Goal: Complete application form

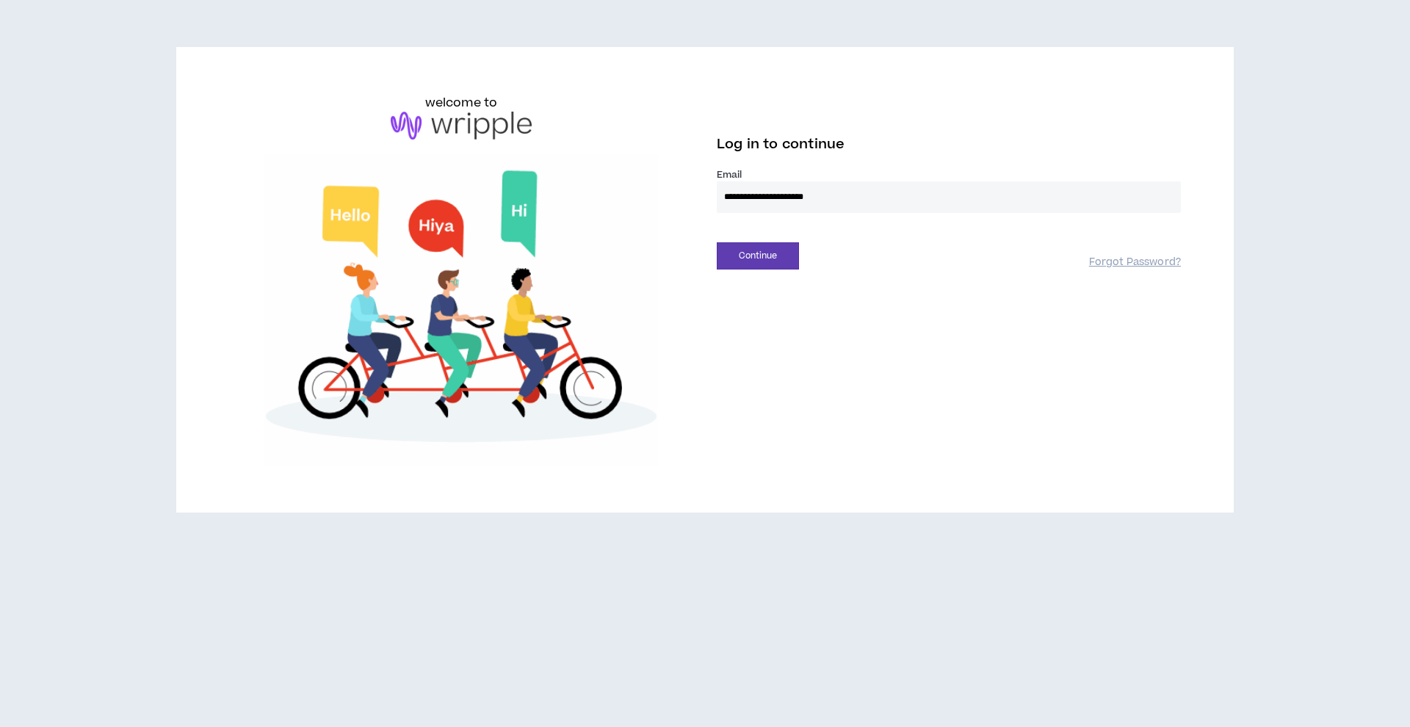
type input "**********"
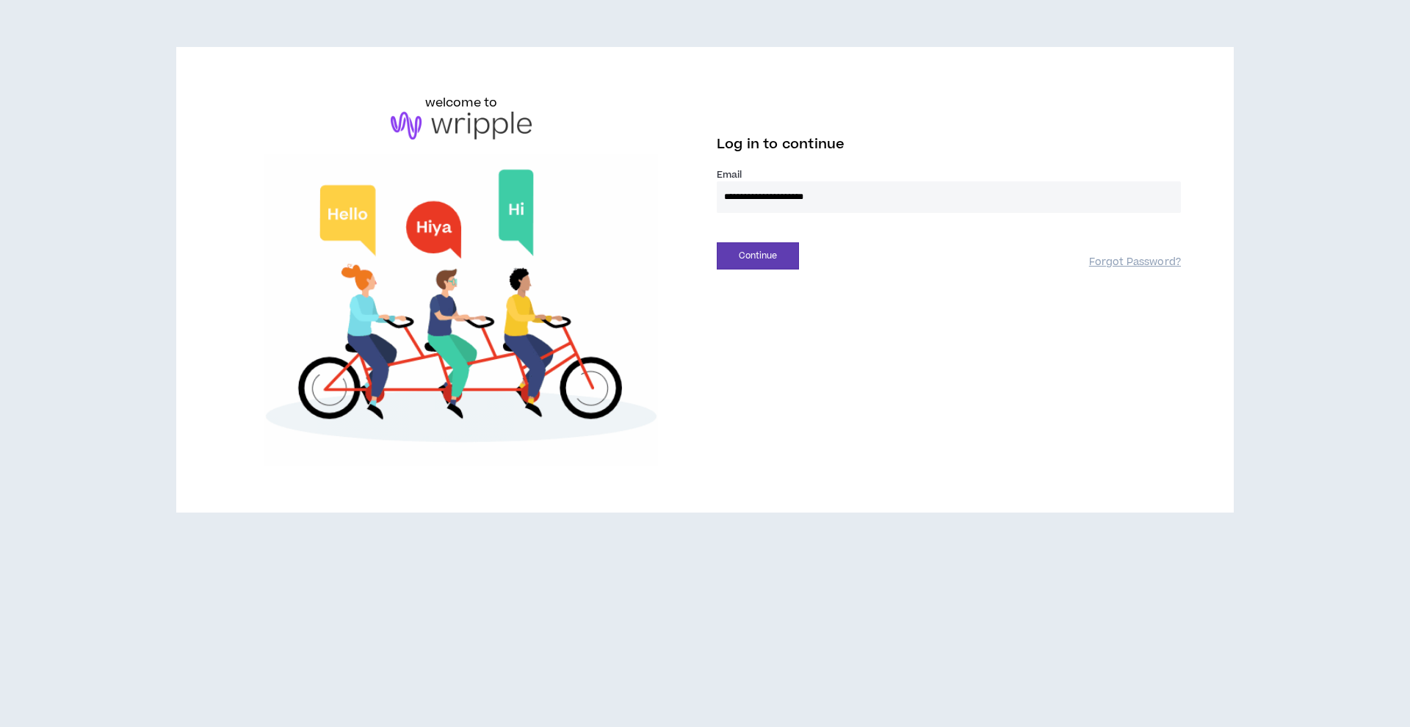
click at [758, 256] on button "Continue" at bounding box center [758, 255] width 82 height 27
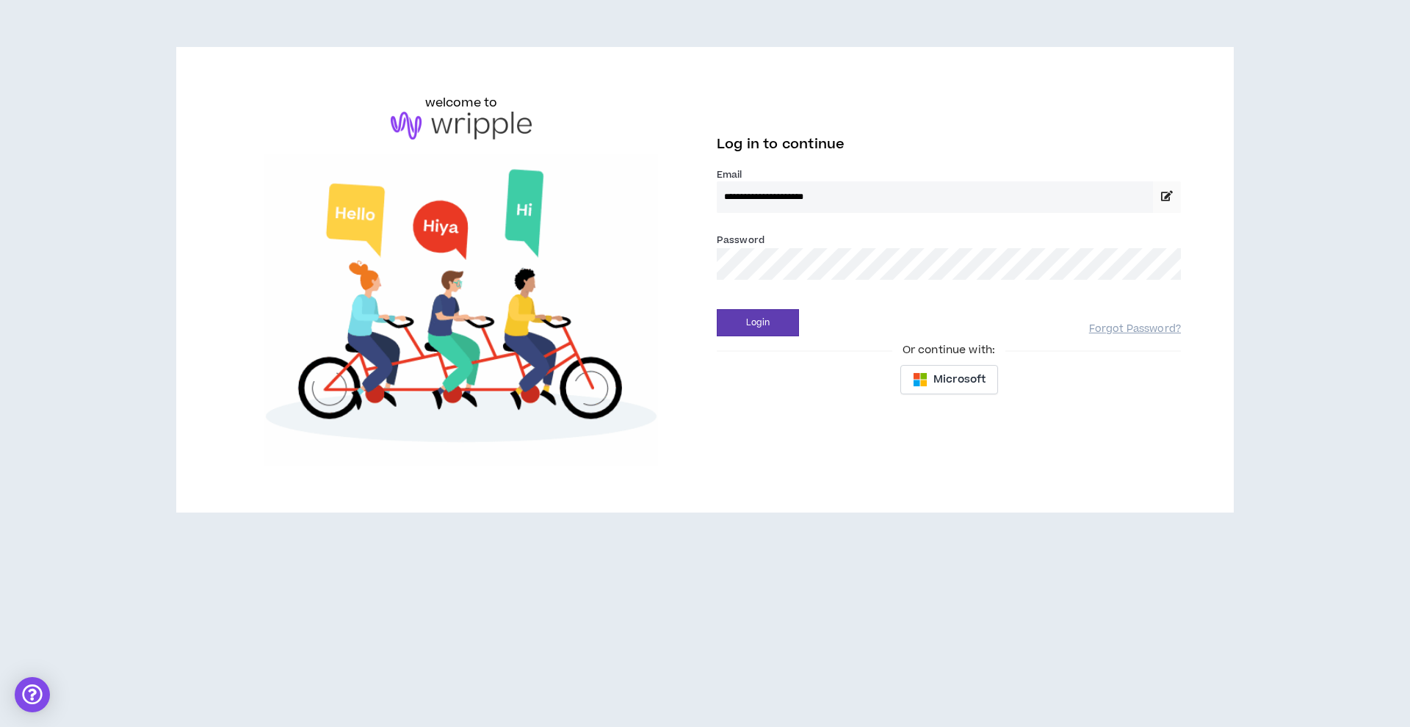
click at [758, 322] on button "Login" at bounding box center [758, 322] width 82 height 27
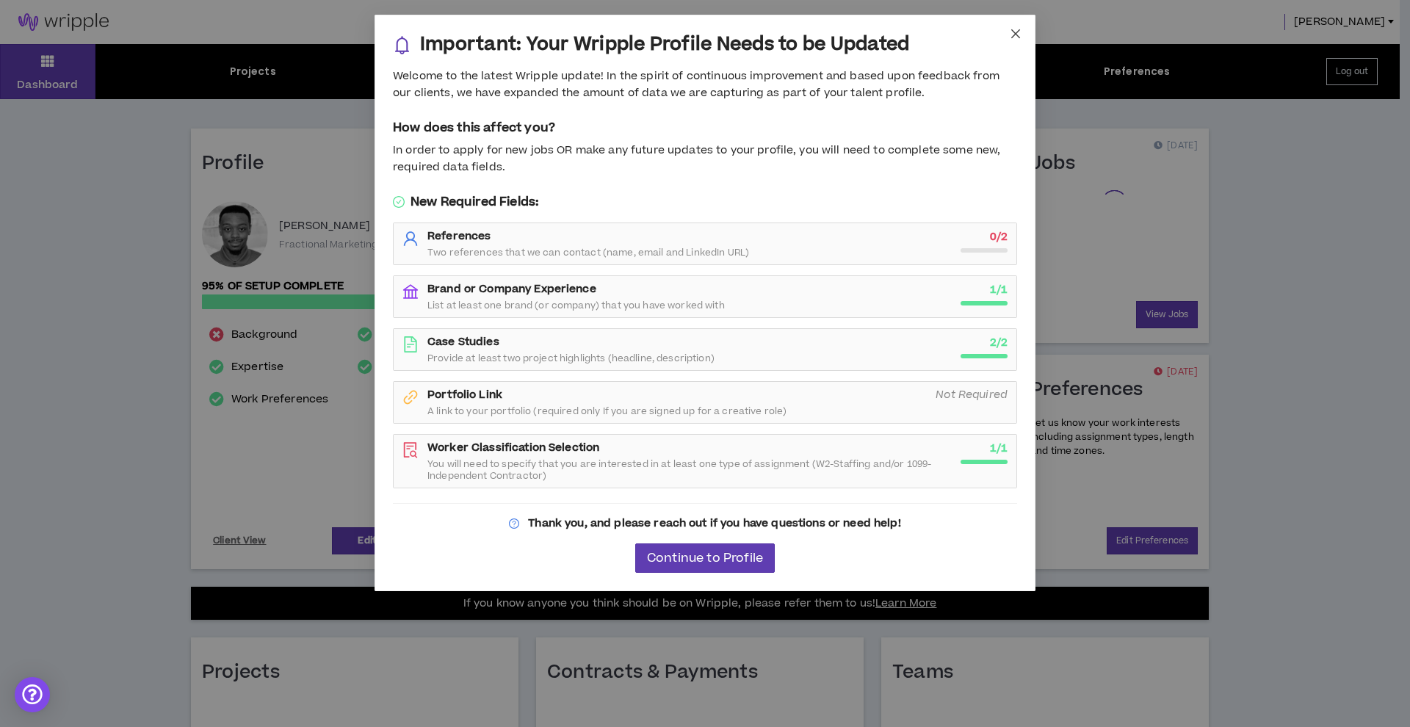
click at [1015, 40] on span "Close" at bounding box center [1016, 35] width 40 height 40
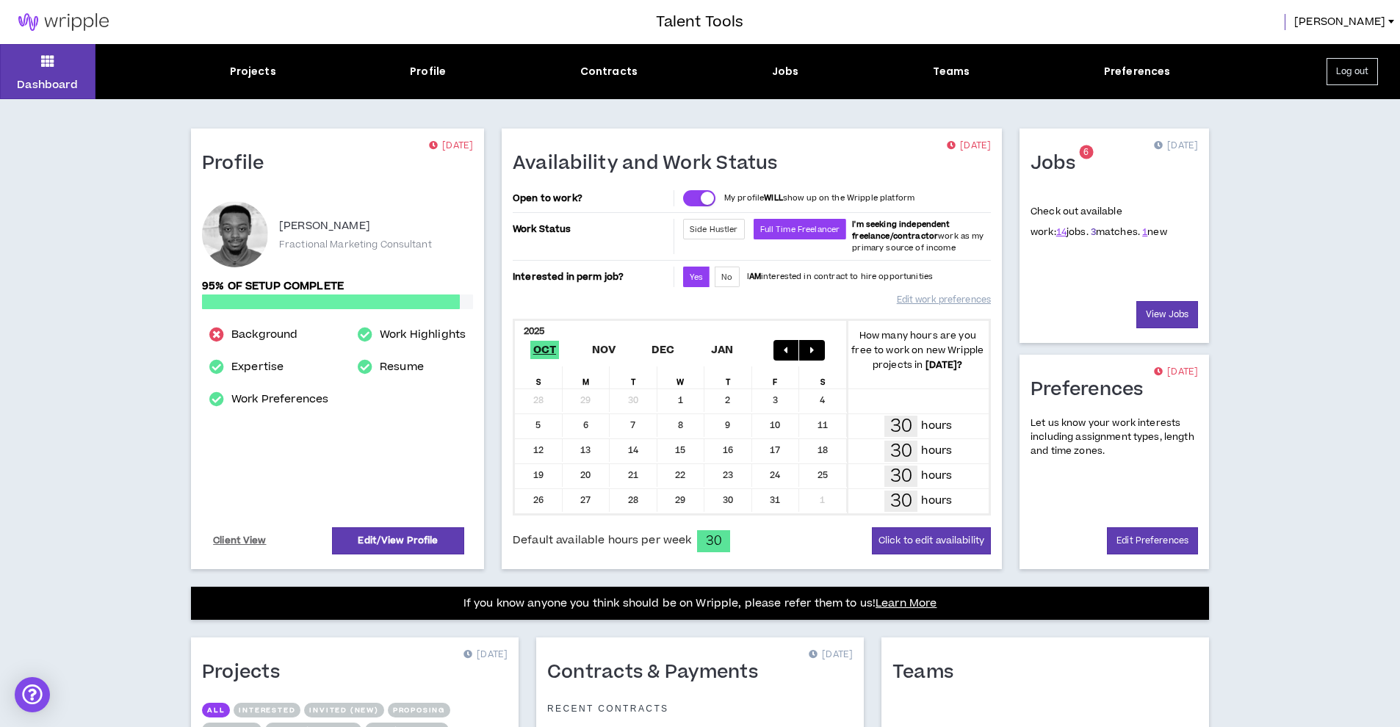
click at [1090, 231] on link "3" at bounding box center [1092, 231] width 5 height 13
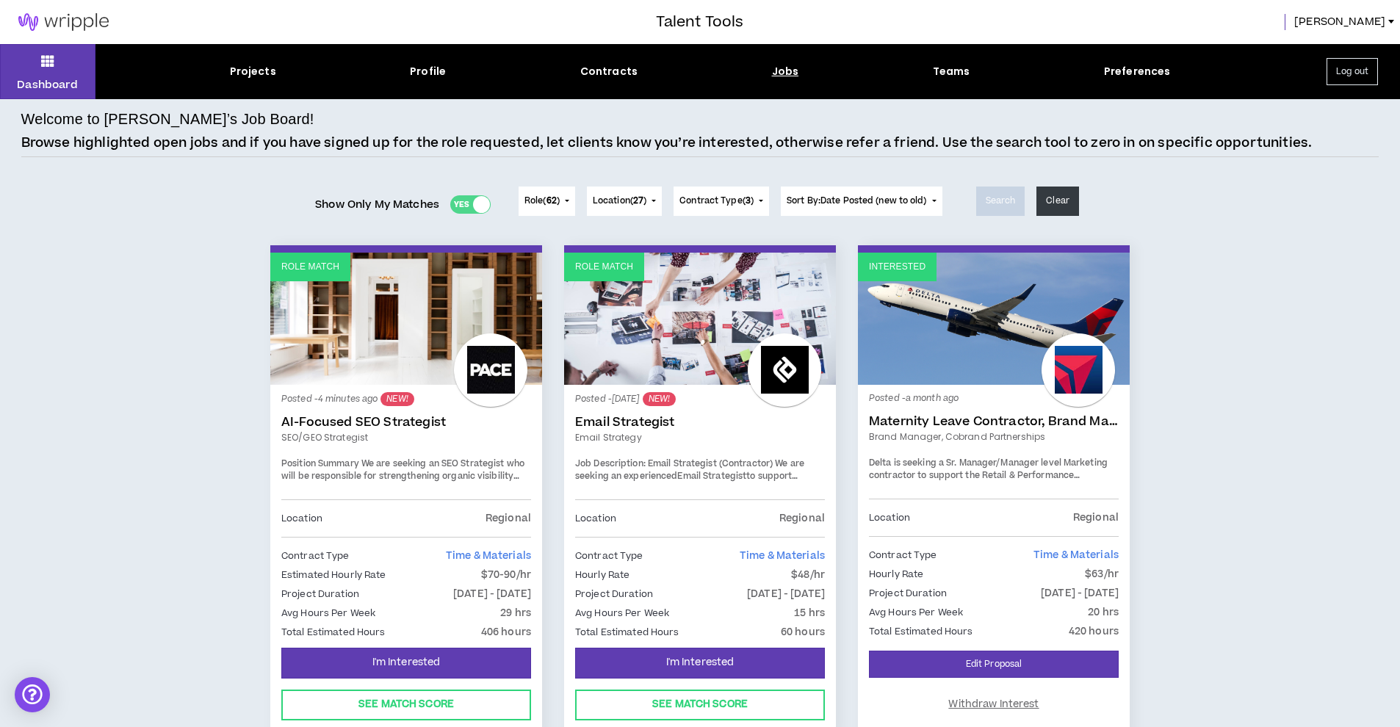
click at [195, 305] on div "Role Match Posted - 4 minutes ago NEW! AI-Focused SEO Strategist SEO/GEO Strate…" at bounding box center [700, 515] width 1358 height 541
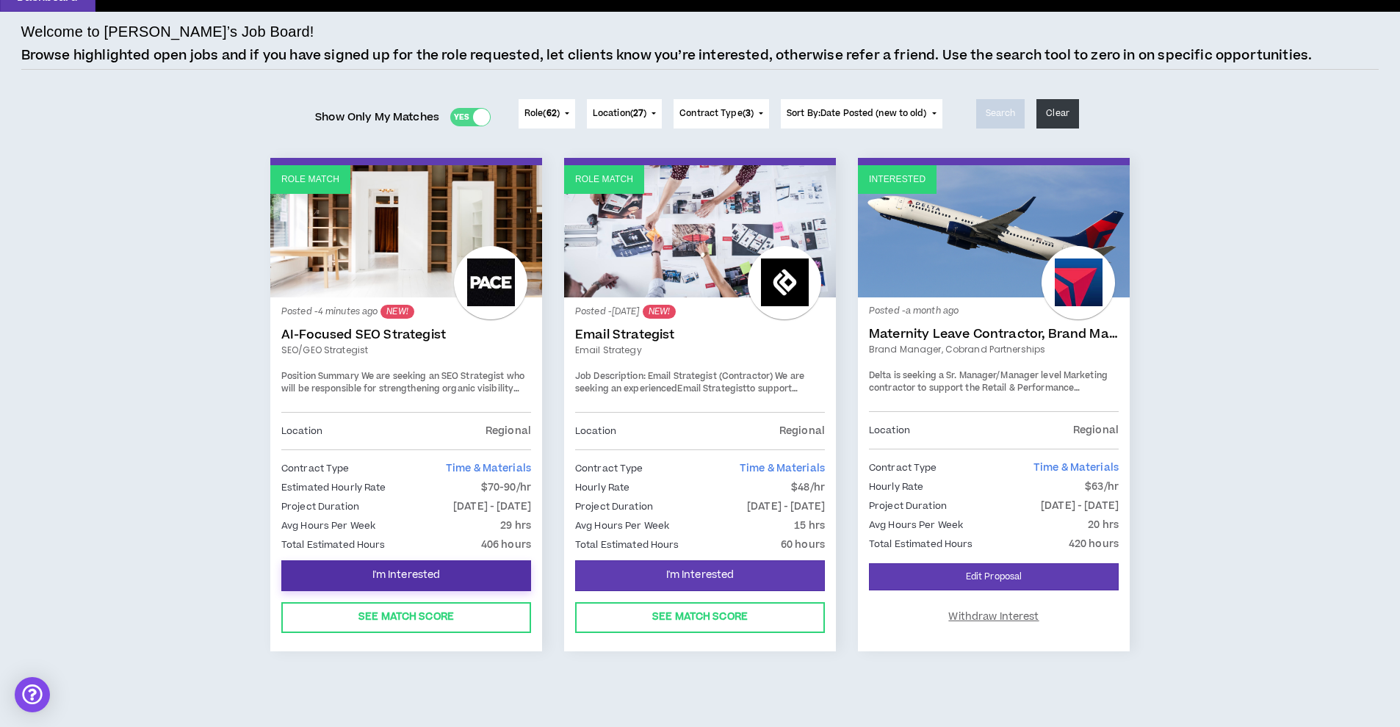
click at [467, 581] on button "I'm Interested" at bounding box center [406, 575] width 250 height 31
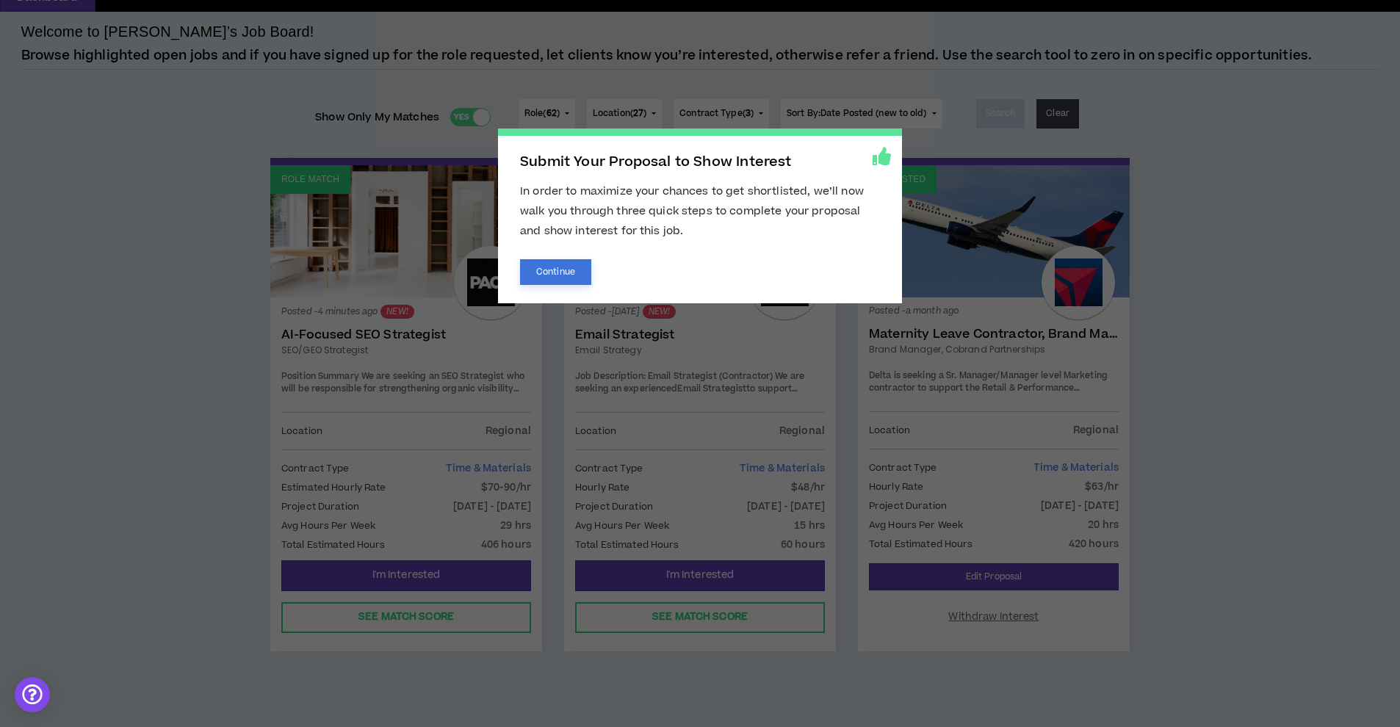
click at [575, 275] on button "Continue" at bounding box center [555, 272] width 71 height 26
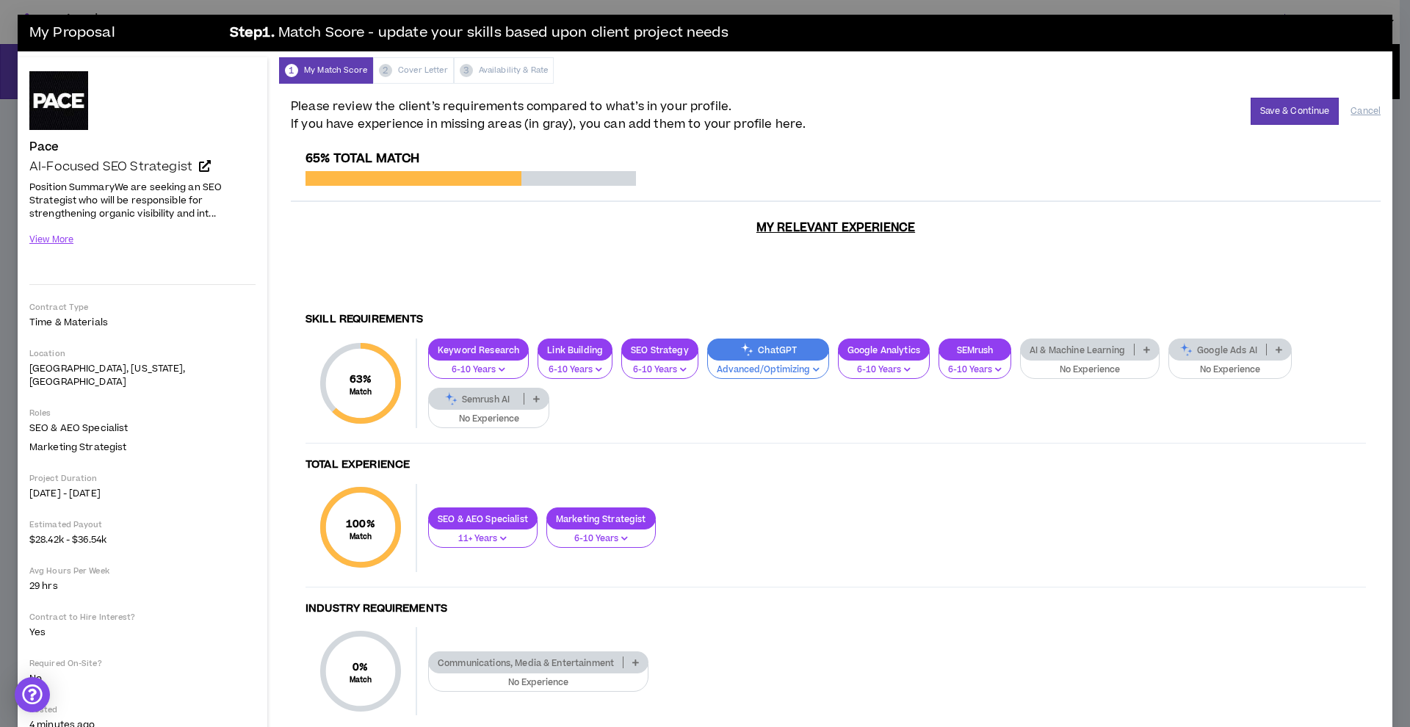
click at [795, 363] on p "Advanced/Optimizing" at bounding box center [768, 369] width 103 height 13
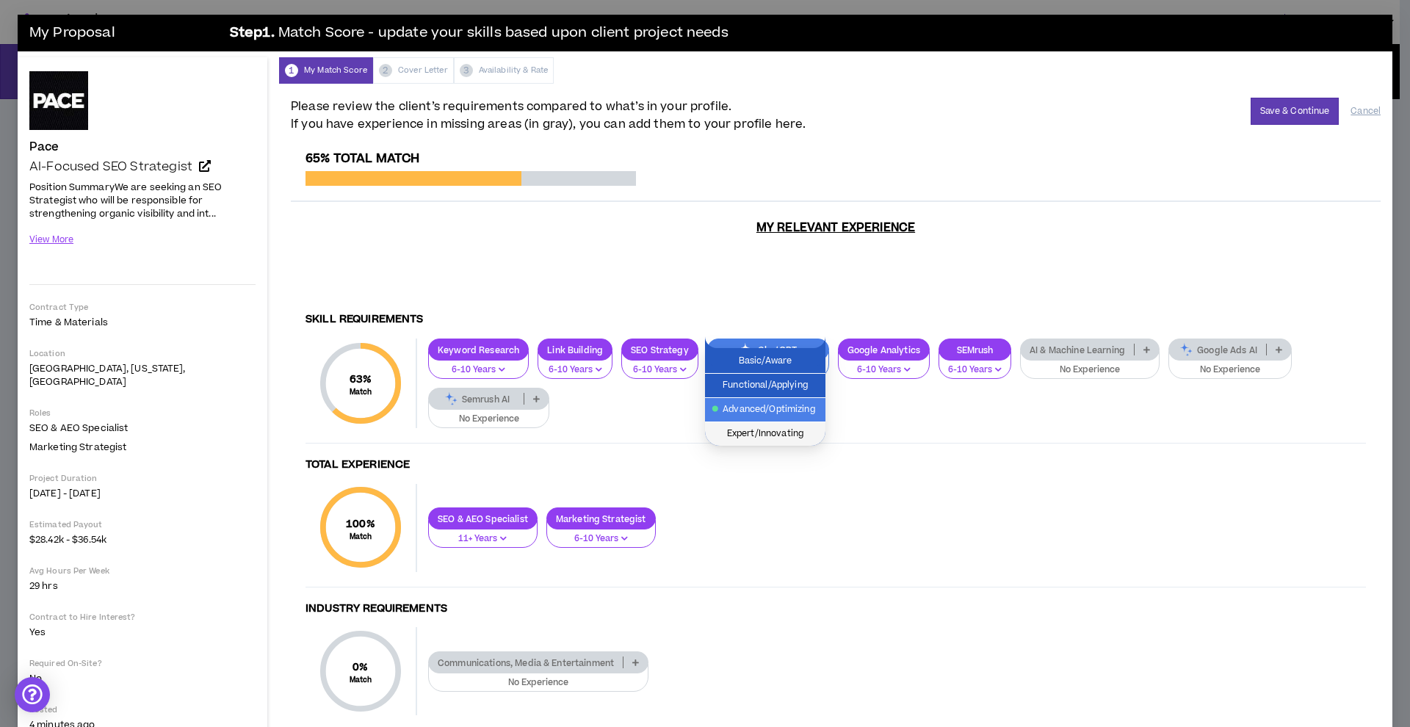
click at [772, 434] on span "Expert/Innovating" at bounding box center [765, 434] width 103 height 16
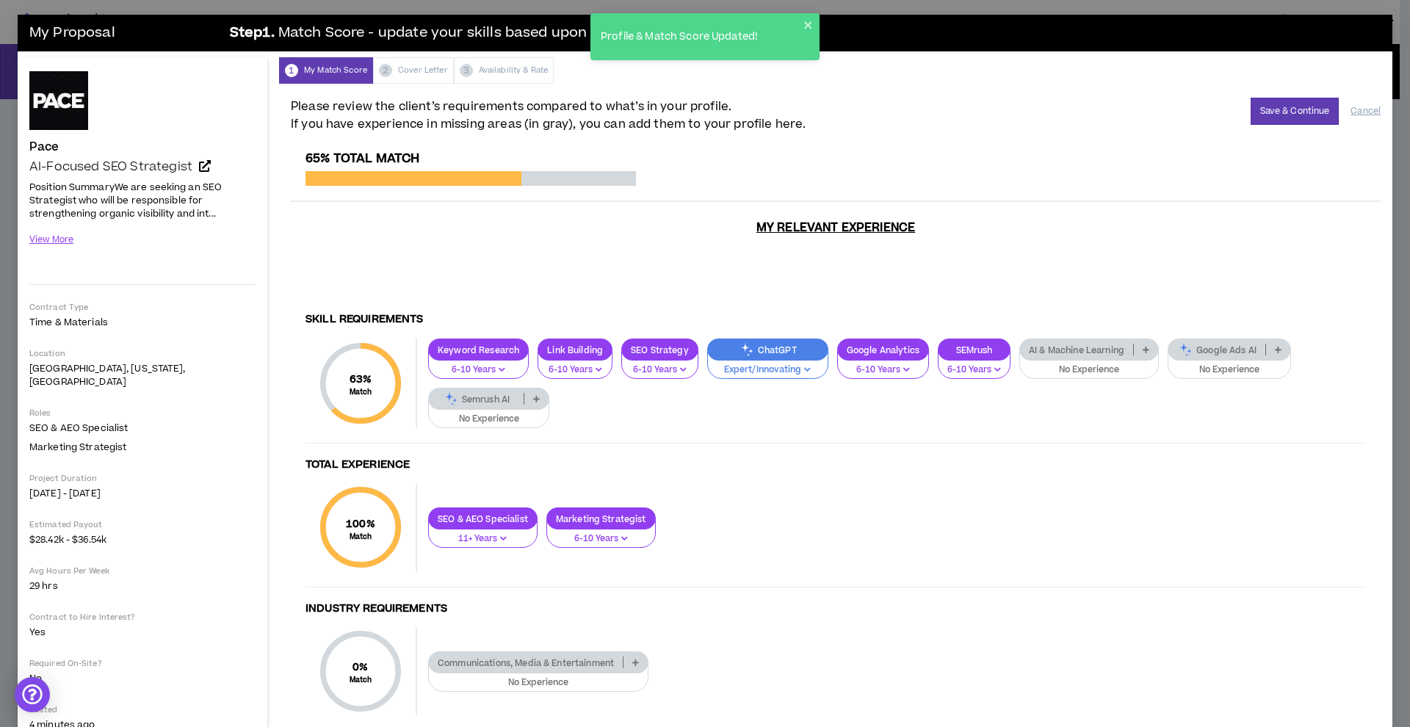
click at [1143, 346] on icon at bounding box center [1146, 349] width 7 height 7
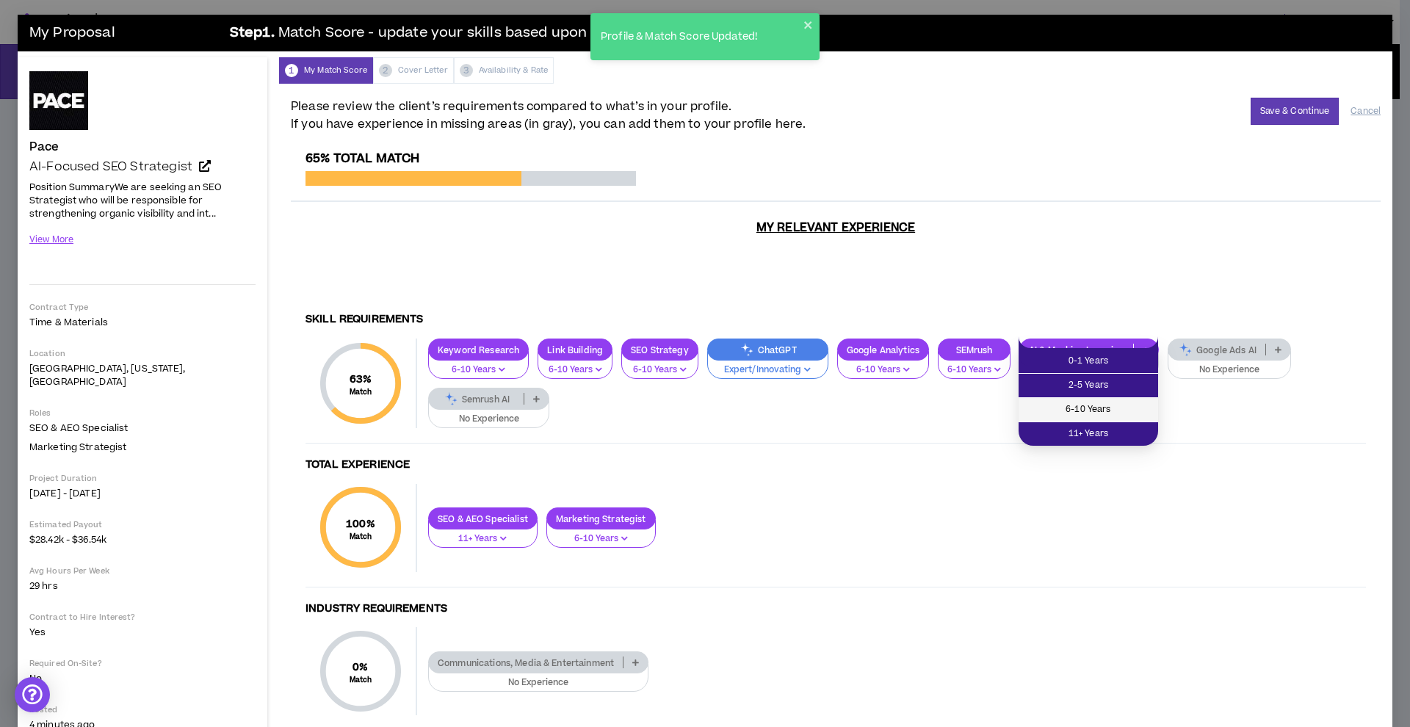
click at [1113, 414] on span "6-10 Years" at bounding box center [1088, 410] width 122 height 16
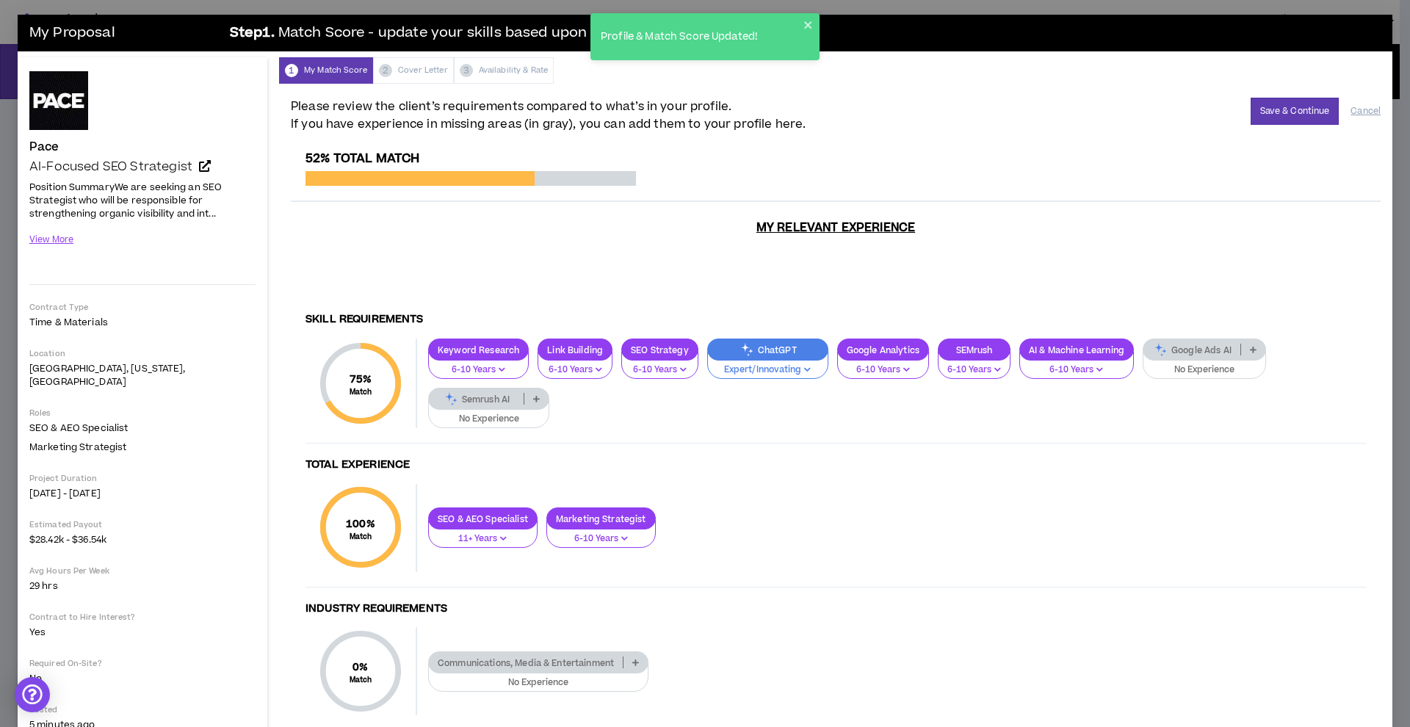
click at [1250, 346] on icon at bounding box center [1253, 349] width 7 height 7
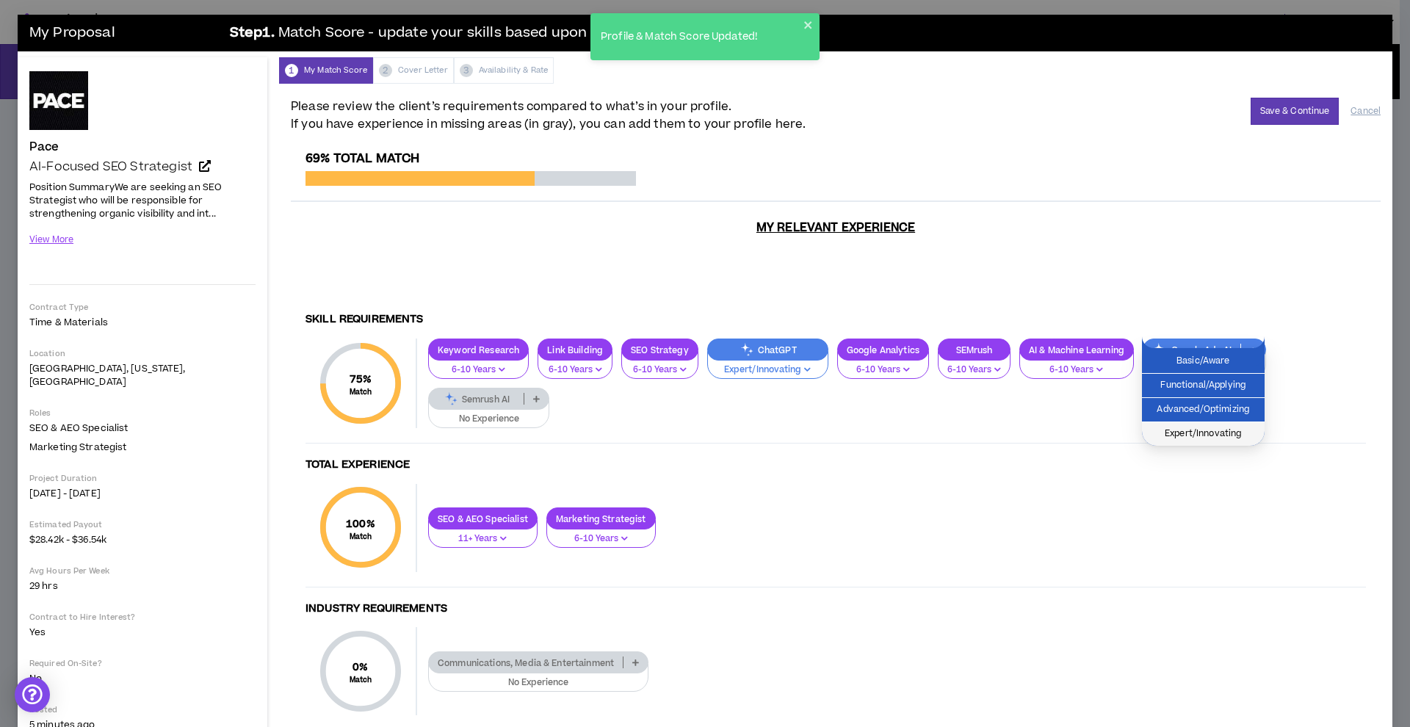
click at [1205, 433] on span "Expert/Innovating" at bounding box center [1203, 434] width 105 height 16
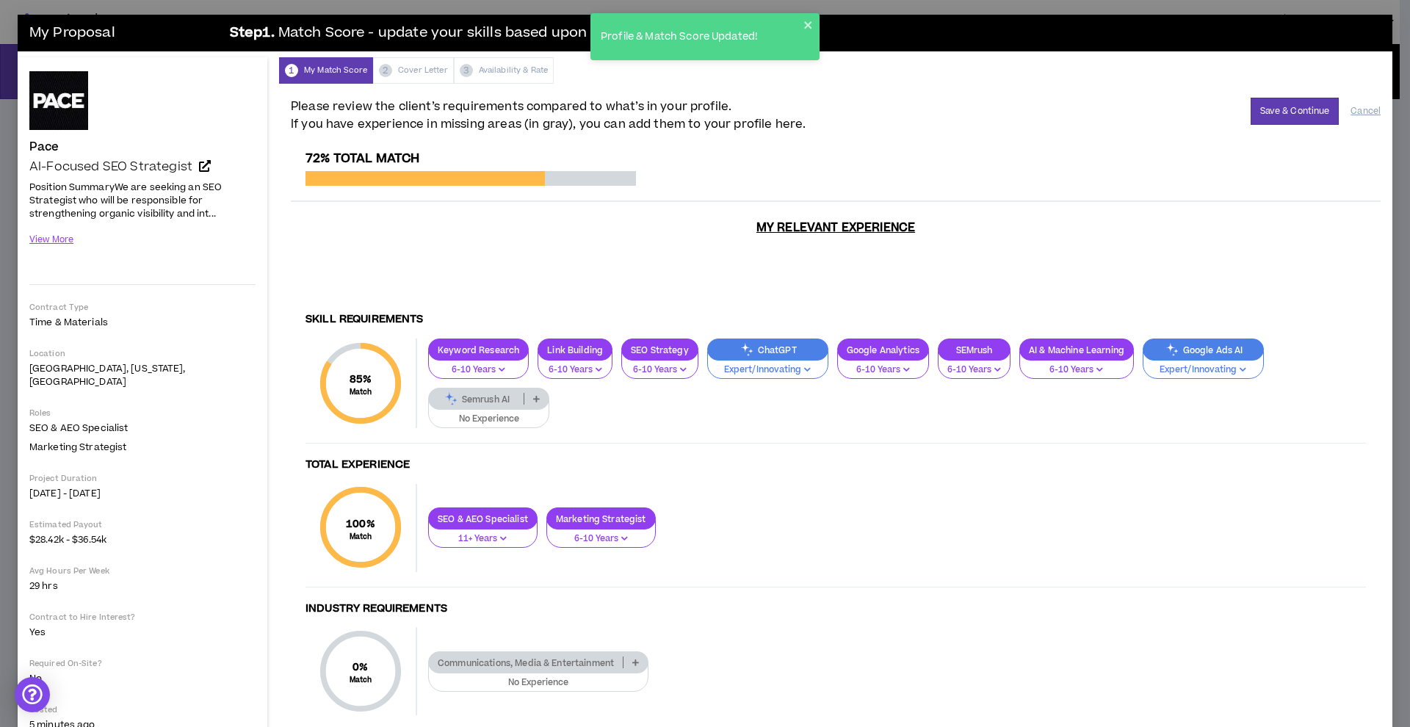
click at [533, 395] on icon at bounding box center [536, 398] width 7 height 7
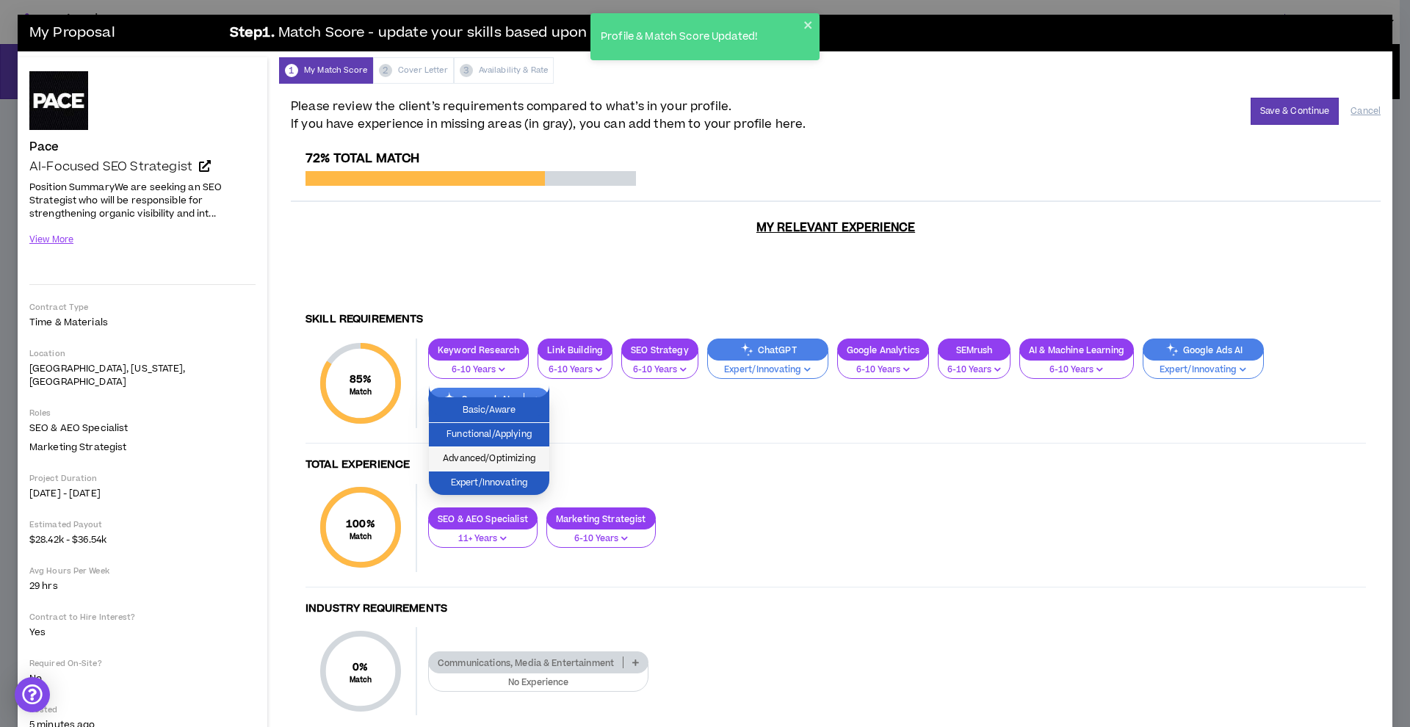
click at [509, 463] on span "Advanced/Optimizing" at bounding box center [489, 459] width 103 height 16
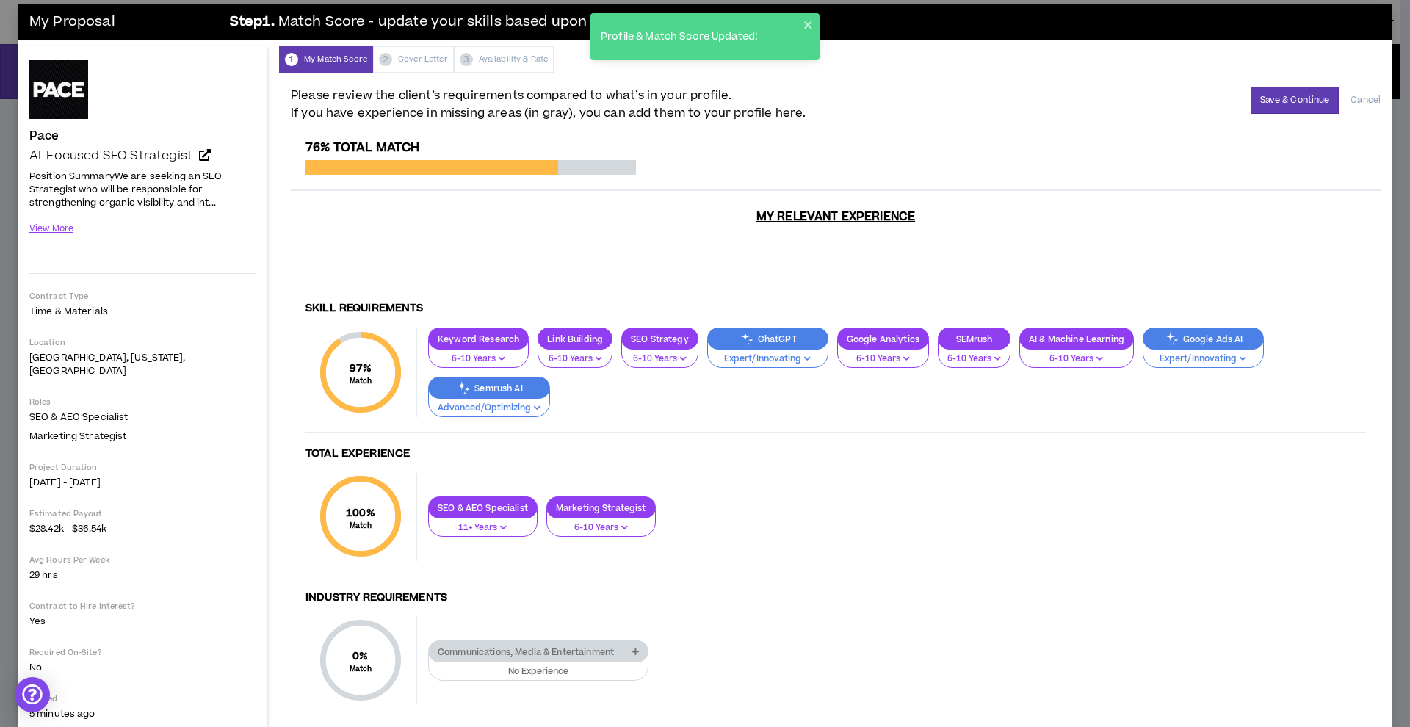
scroll to position [37, 0]
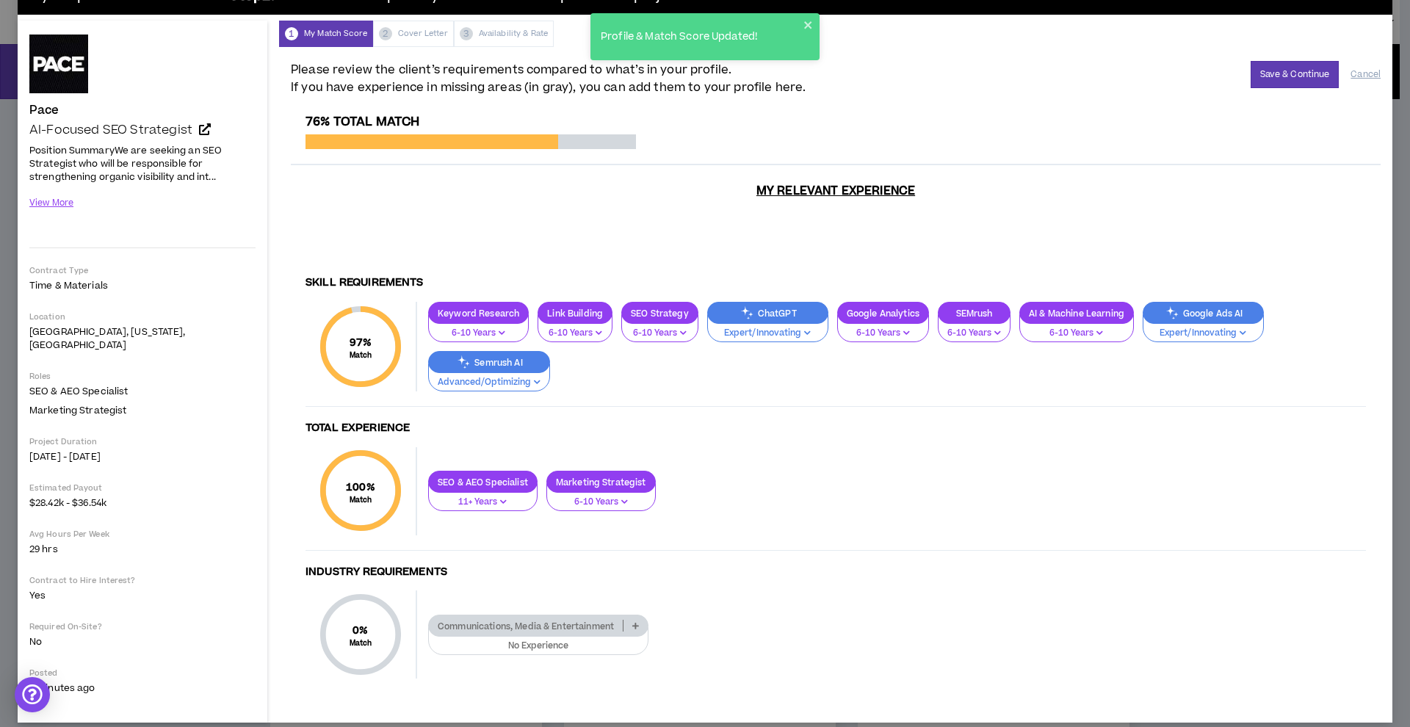
click at [585, 615] on div "Communications, Media & Entertainment" at bounding box center [538, 626] width 220 height 22
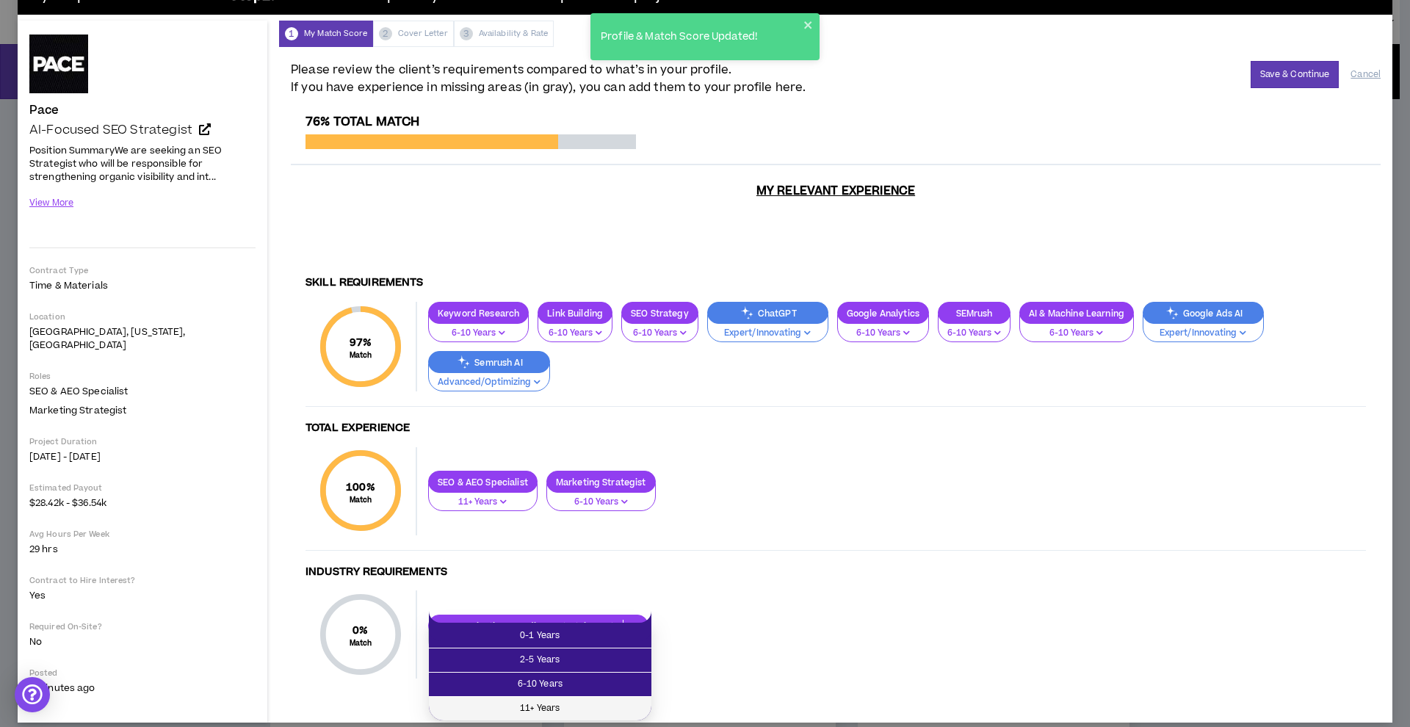
click at [557, 703] on span "11+ Years" at bounding box center [540, 708] width 205 height 16
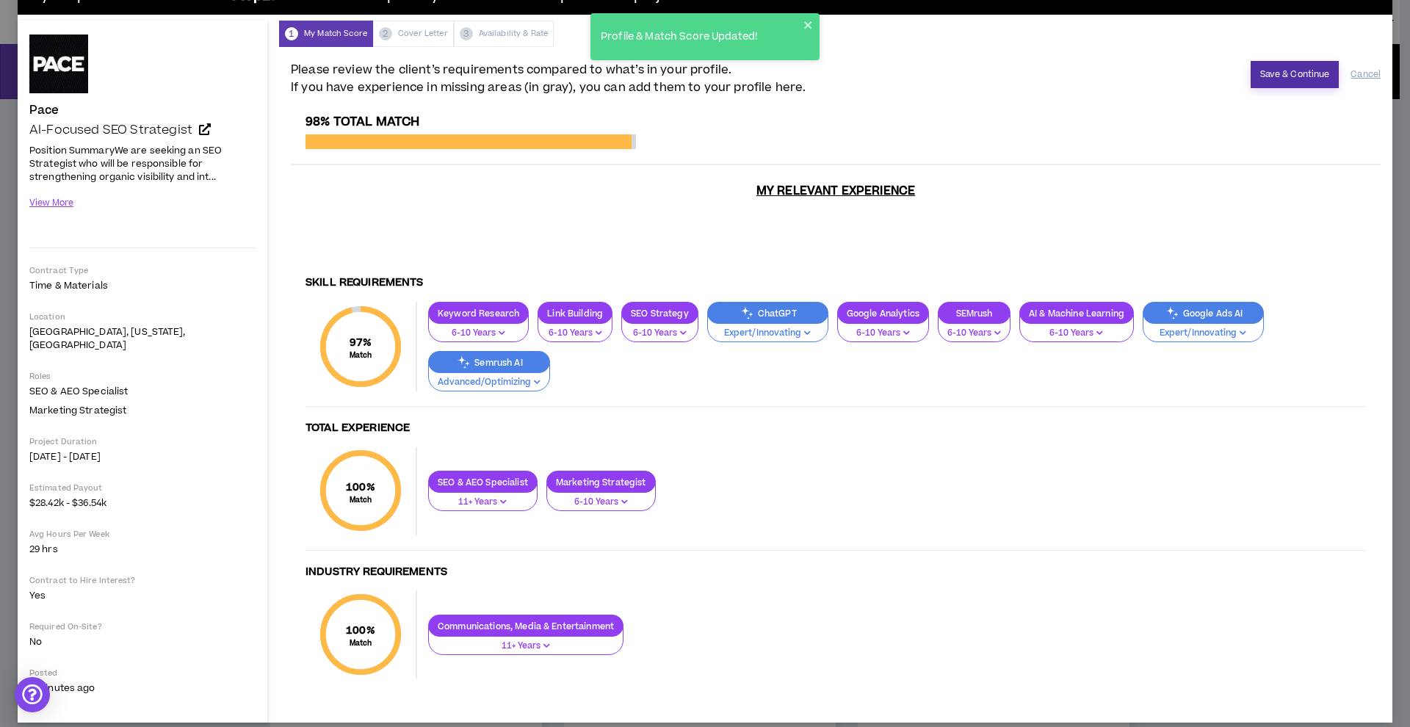
click at [1263, 72] on button "Save & Continue" at bounding box center [1294, 74] width 89 height 27
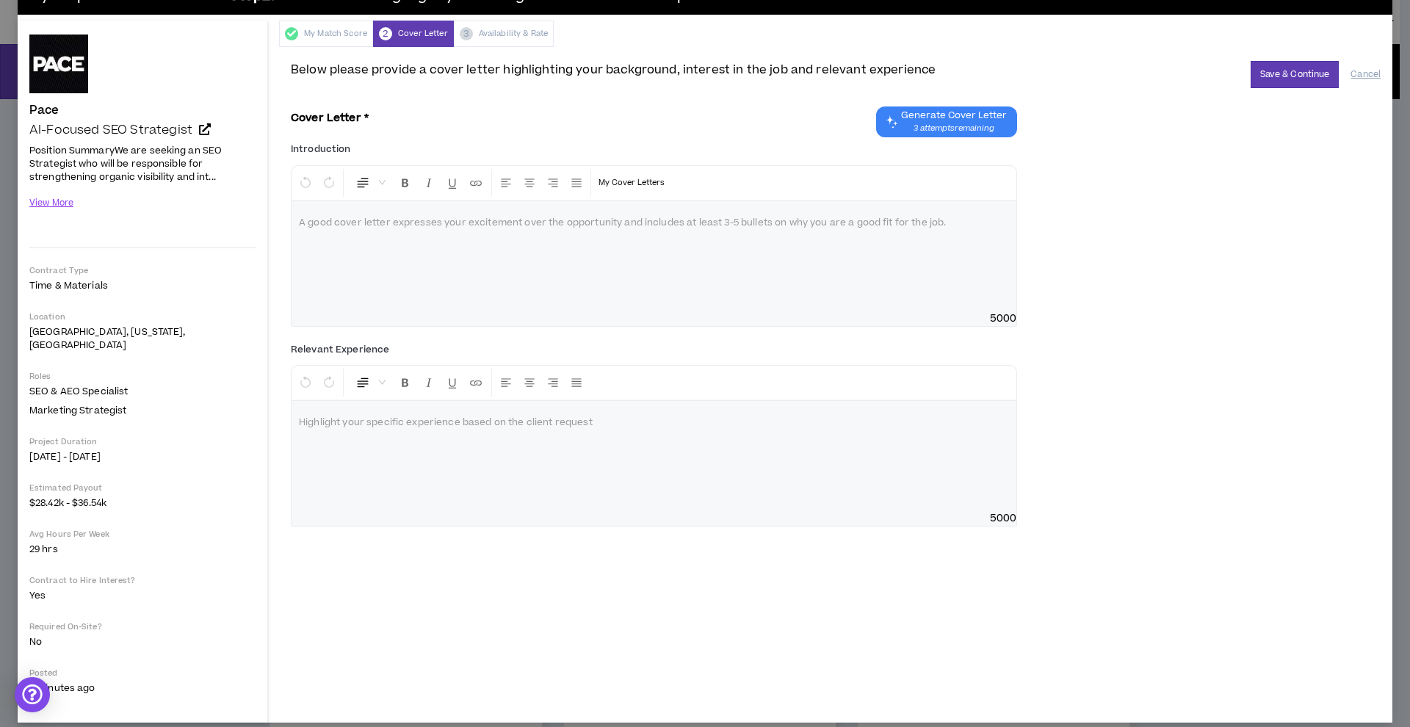
click at [894, 122] on icon "Chat GPT Cover Letter" at bounding box center [891, 122] width 16 height 16
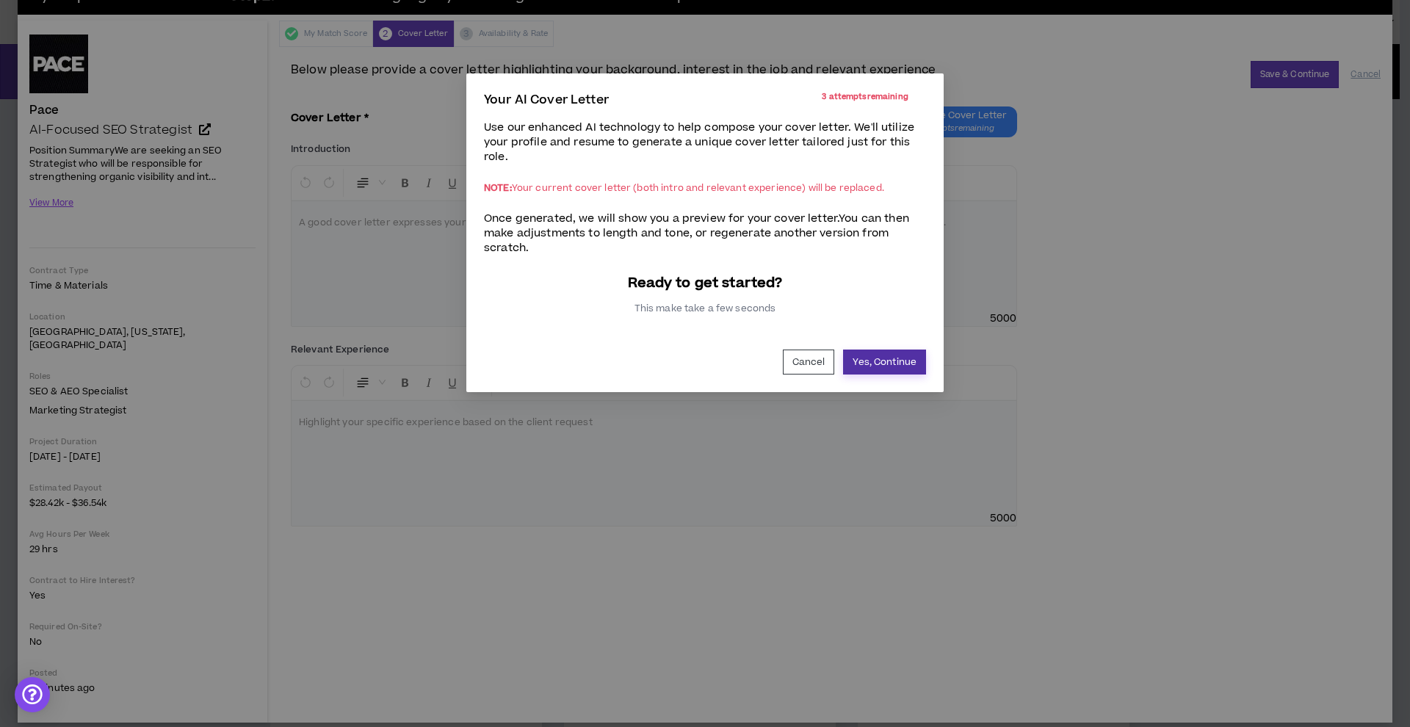
click at [866, 366] on button "Yes, Continue" at bounding box center [884, 362] width 83 height 25
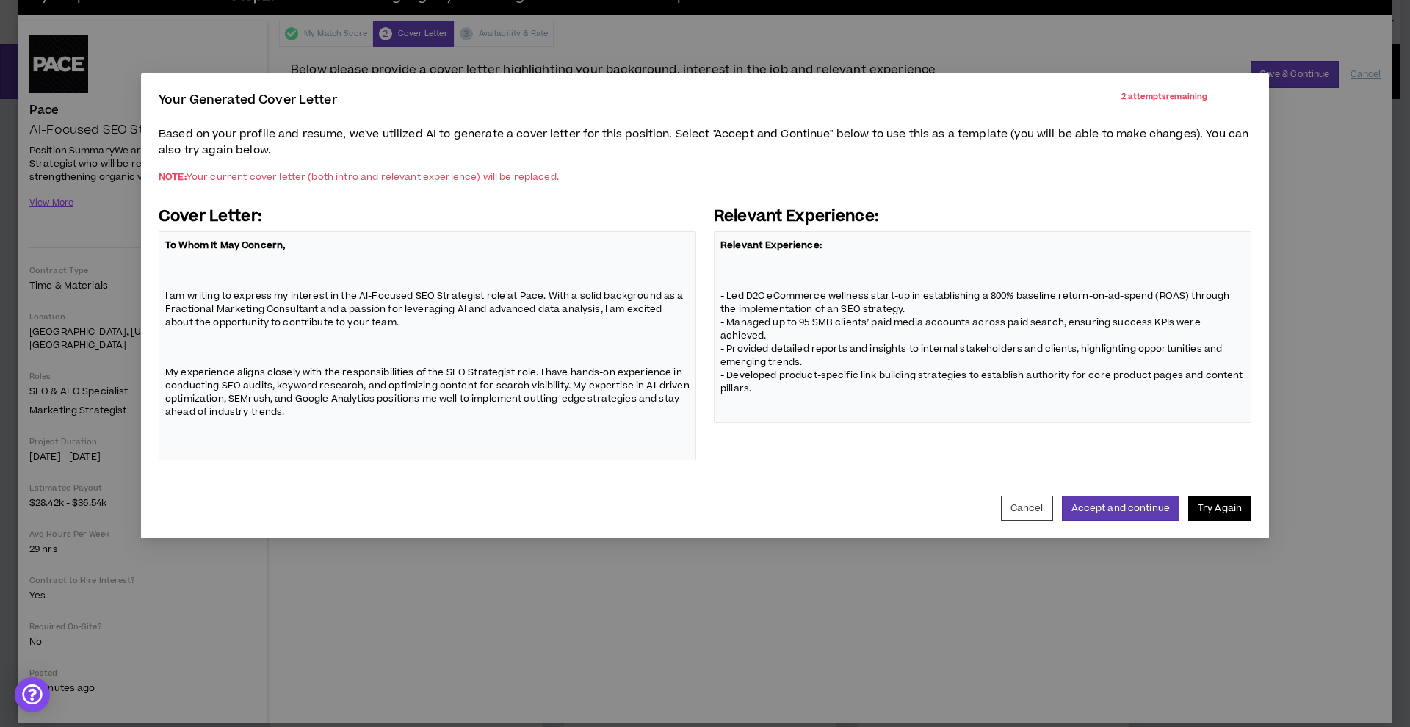
click at [1220, 507] on button "Try Again" at bounding box center [1219, 508] width 63 height 25
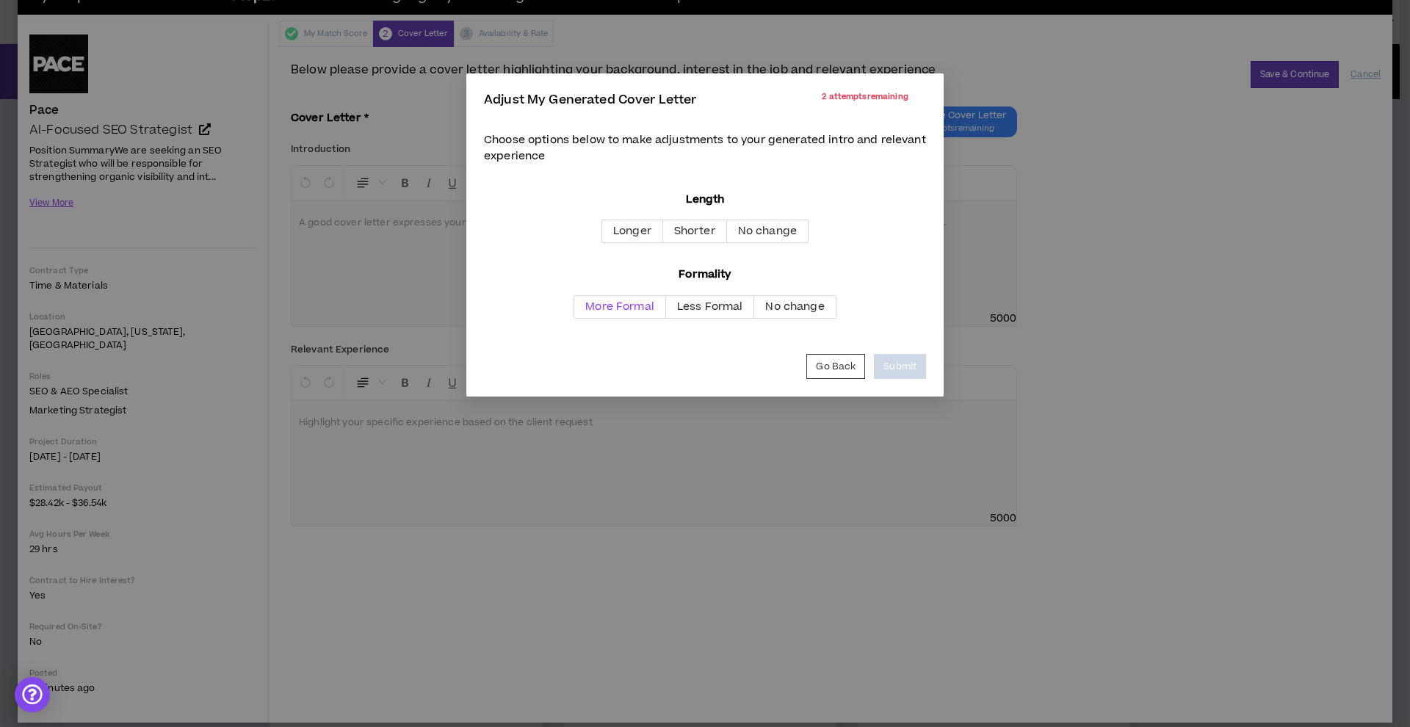
click at [602, 311] on span "More Formal" at bounding box center [619, 306] width 69 height 15
click at [678, 238] on label "Shorter" at bounding box center [695, 231] width 64 height 23
click at [926, 358] on div "Adjust My Generated Cover Letter 2 attempts remaining Choose options below to m…" at bounding box center [704, 234] width 477 height 323
click at [914, 363] on button "Submit" at bounding box center [900, 366] width 52 height 25
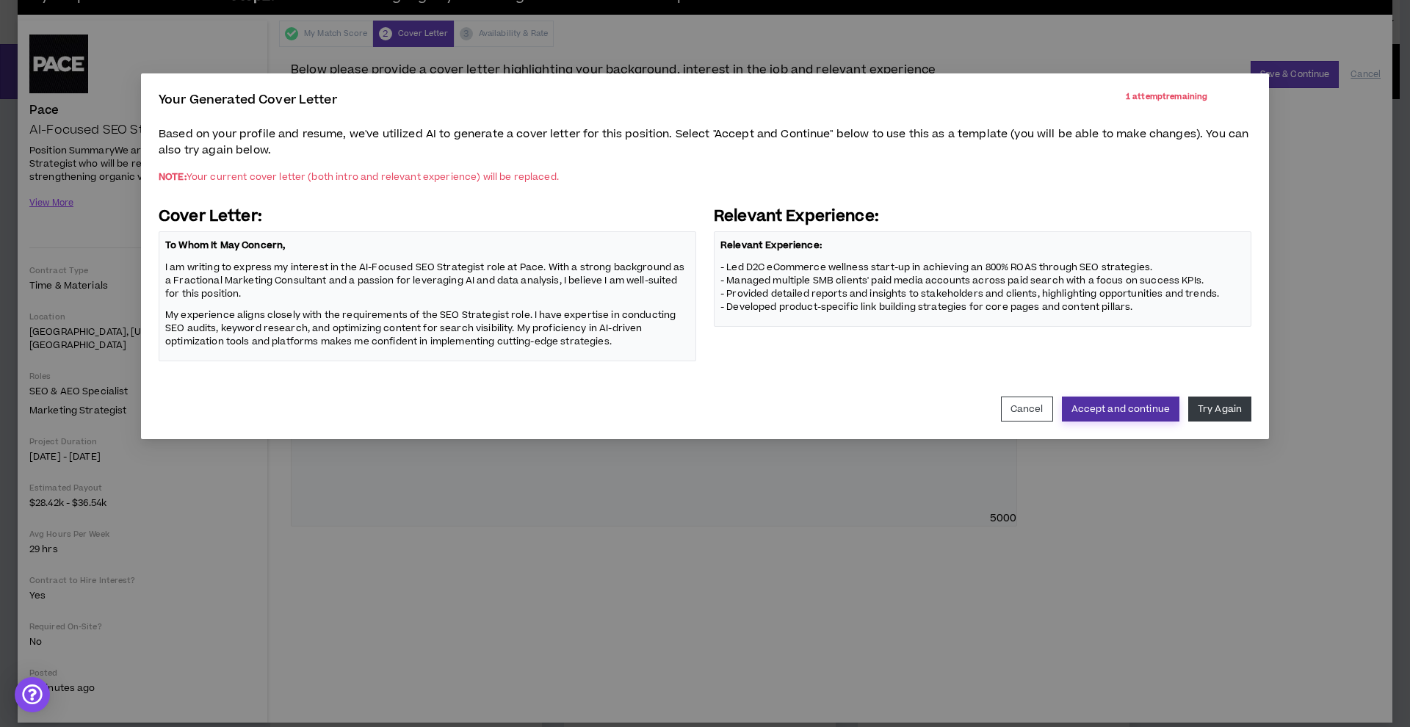
click at [1129, 416] on button "Accept and continue" at bounding box center [1120, 409] width 117 height 25
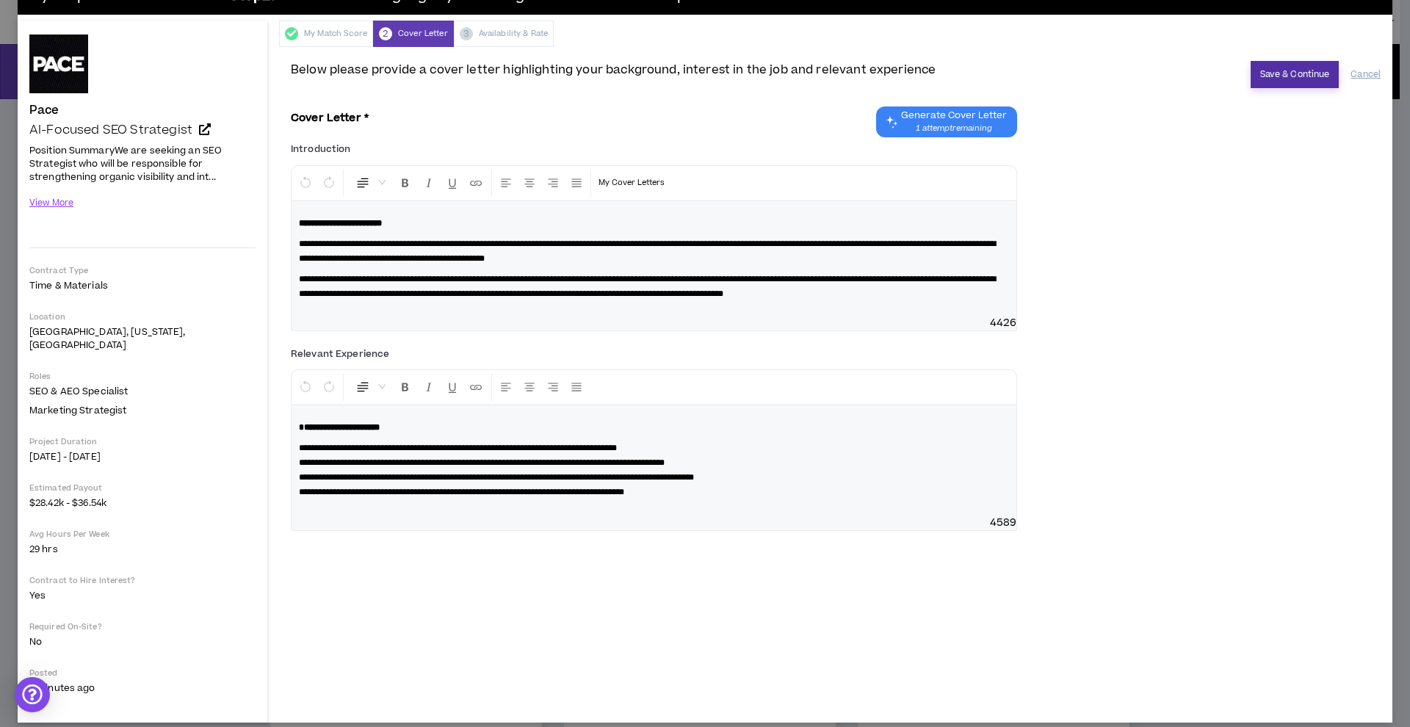
click at [1286, 76] on button "Save & Continue" at bounding box center [1294, 74] width 89 height 27
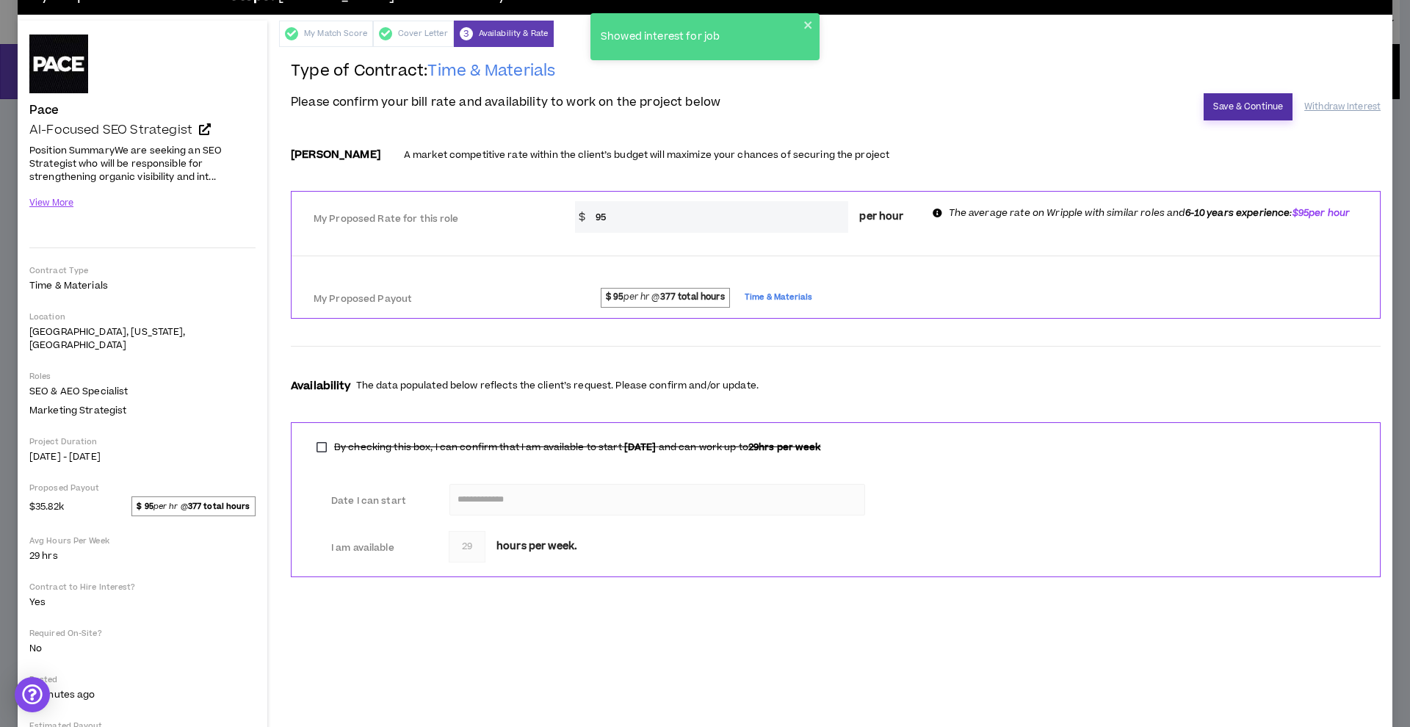
click at [1227, 112] on button "Save & Continue" at bounding box center [1247, 106] width 89 height 27
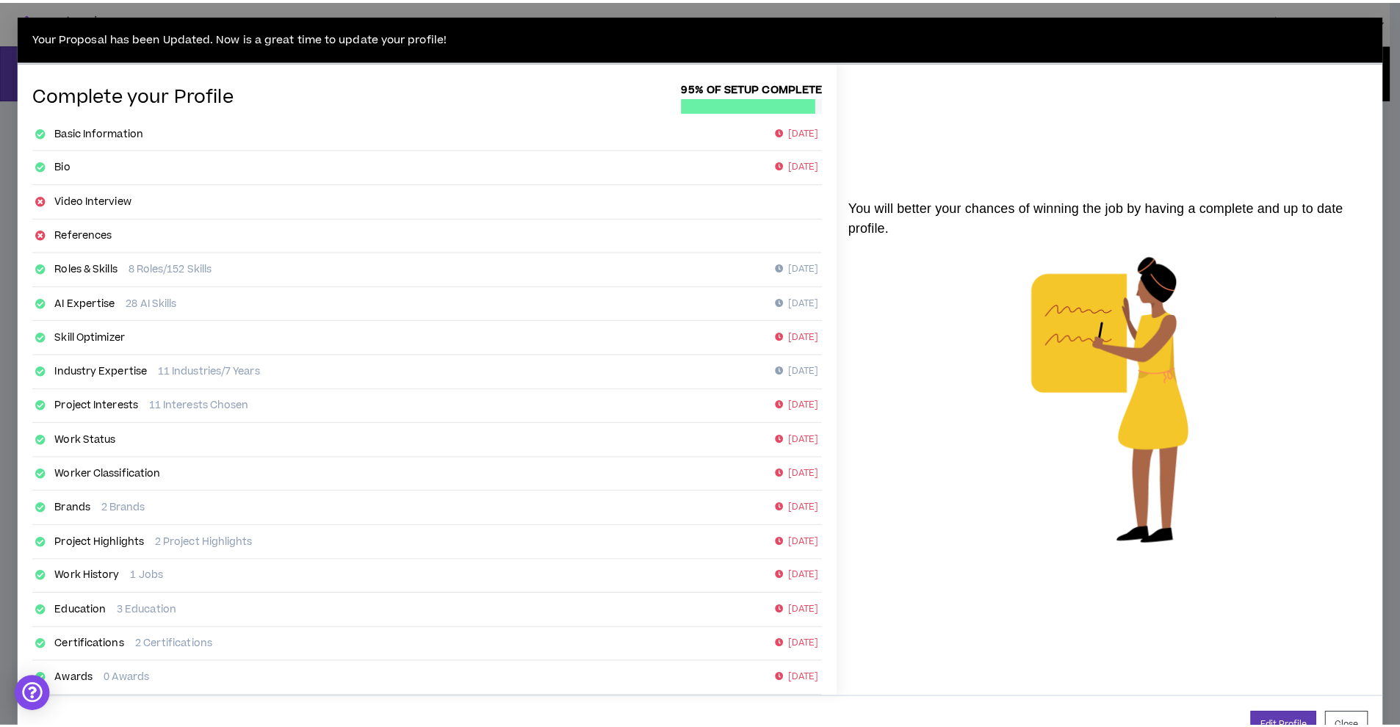
scroll to position [45, 0]
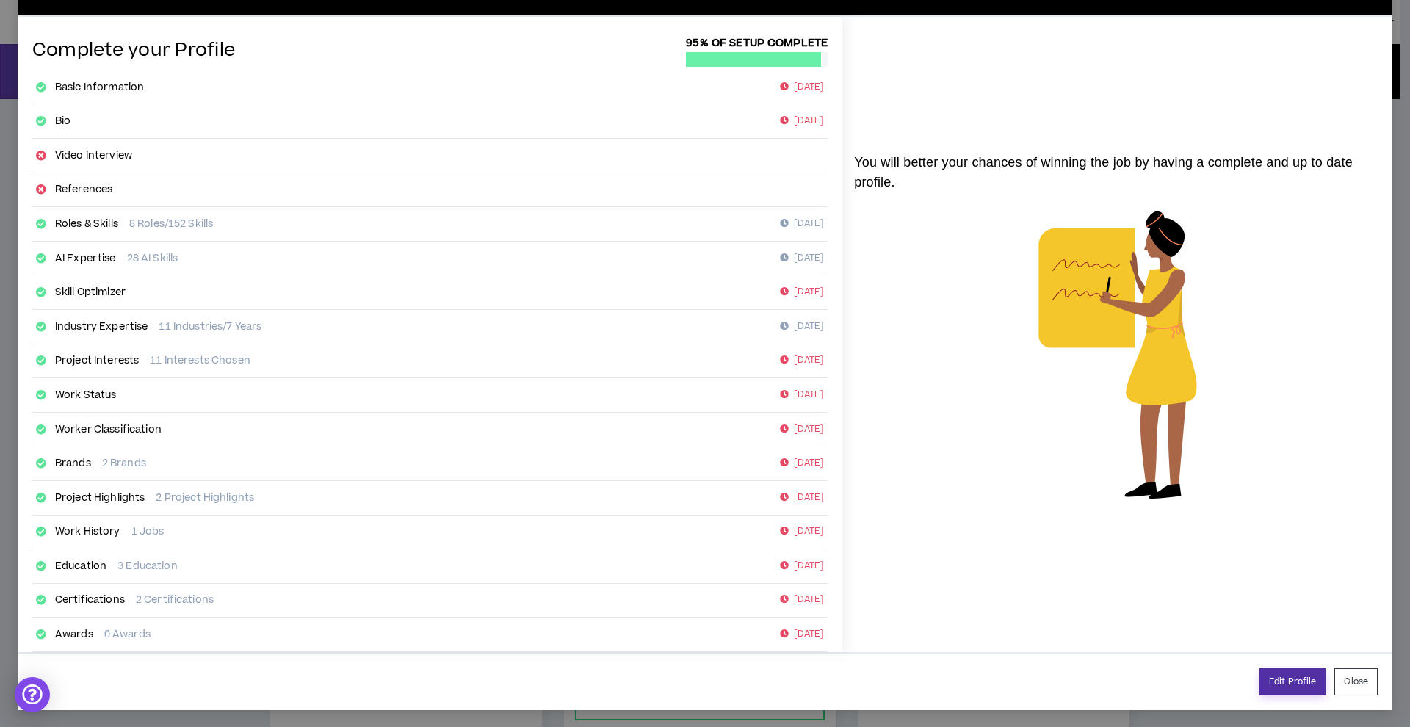
click at [1284, 690] on link "Edit Profile" at bounding box center [1292, 681] width 66 height 27
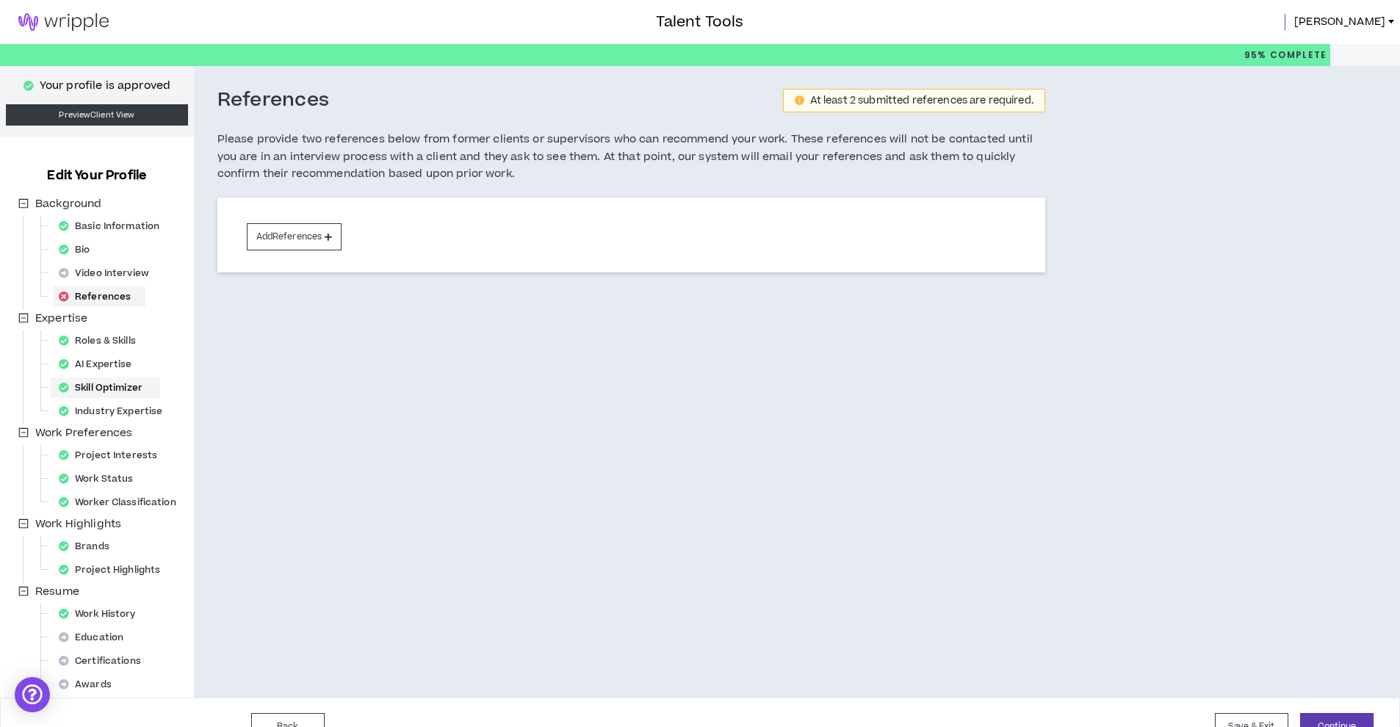
scroll to position [29, 0]
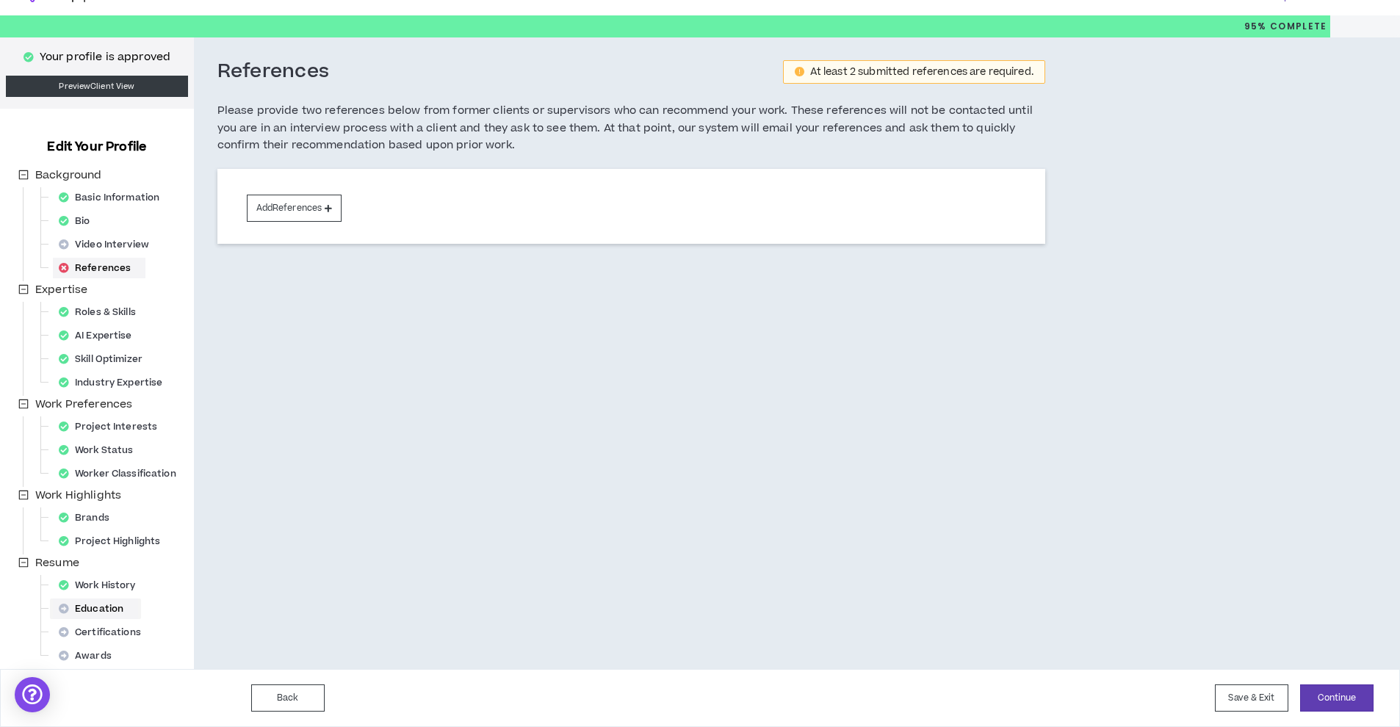
click at [115, 611] on div "Education" at bounding box center [95, 608] width 85 height 21
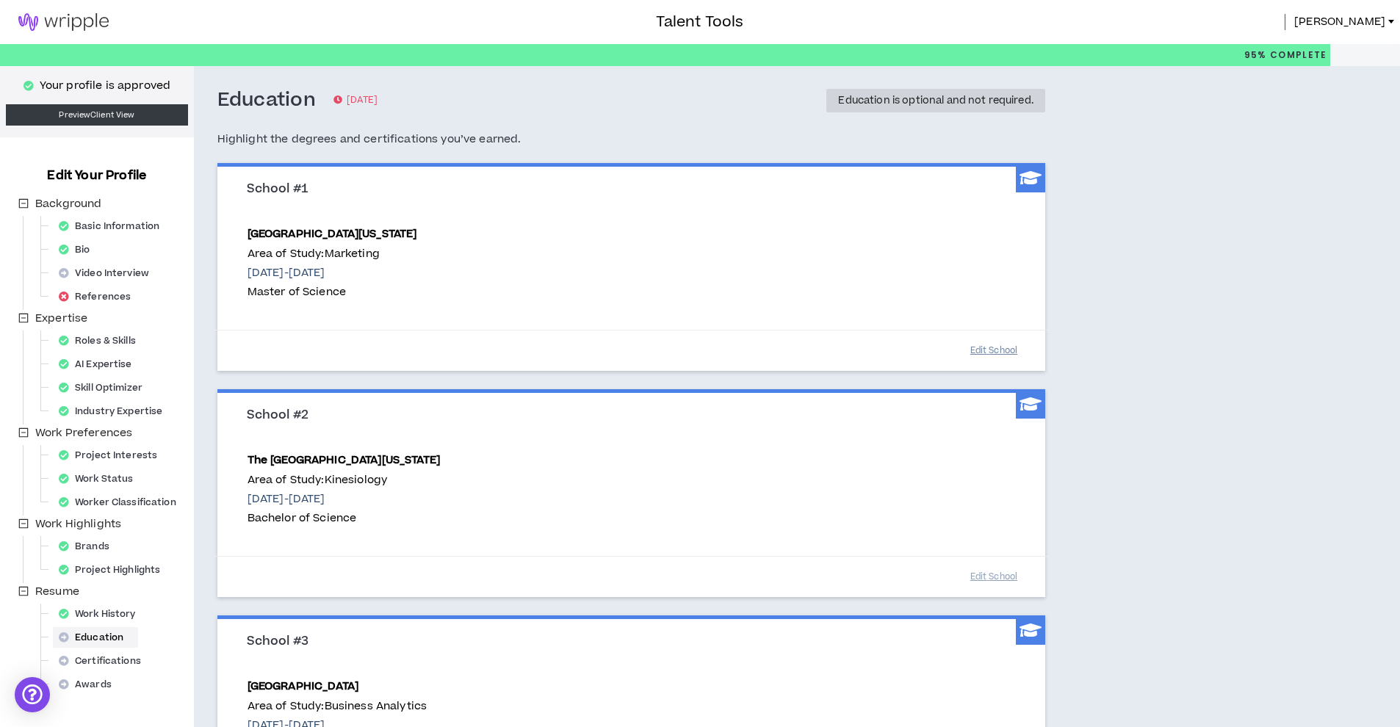
click at [987, 352] on button "Edit School" at bounding box center [993, 351] width 73 height 26
select select "**"
select select "****"
select select "*"
select select "****"
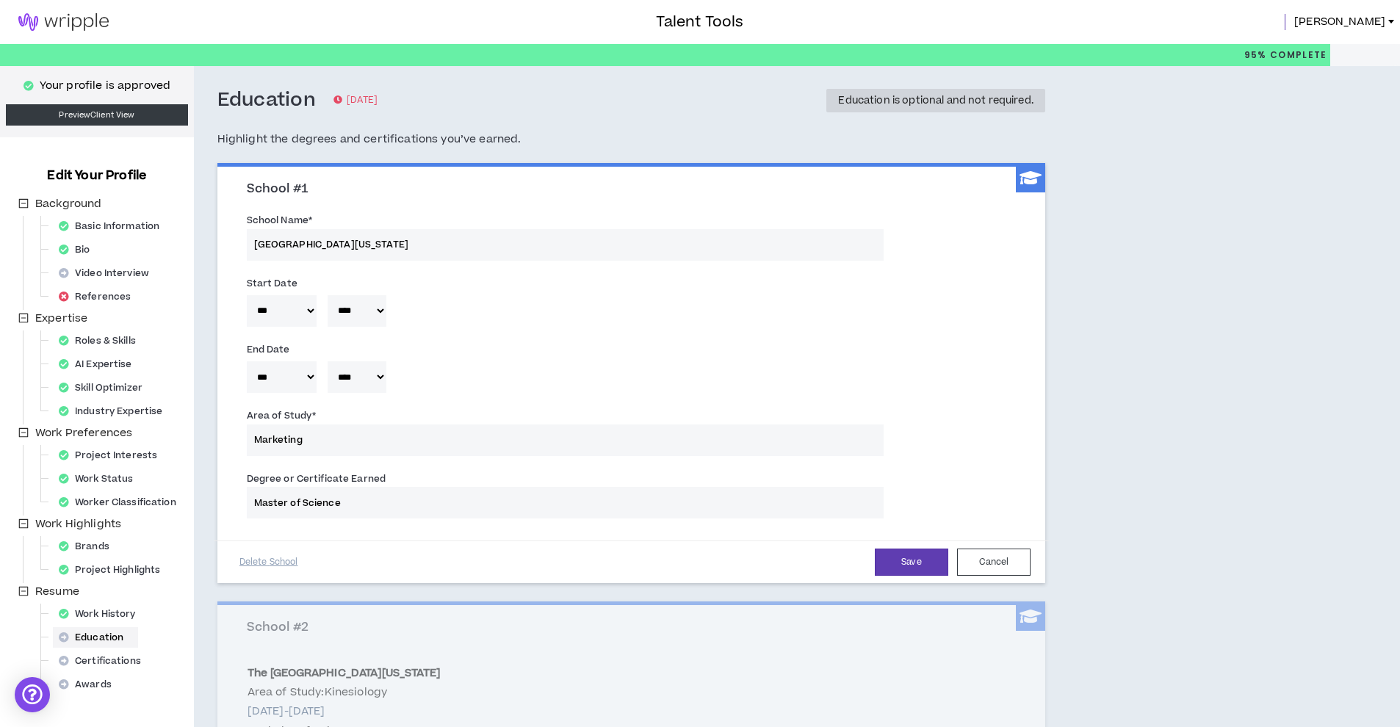
select select "*"
click at [888, 560] on button "Save" at bounding box center [911, 562] width 73 height 27
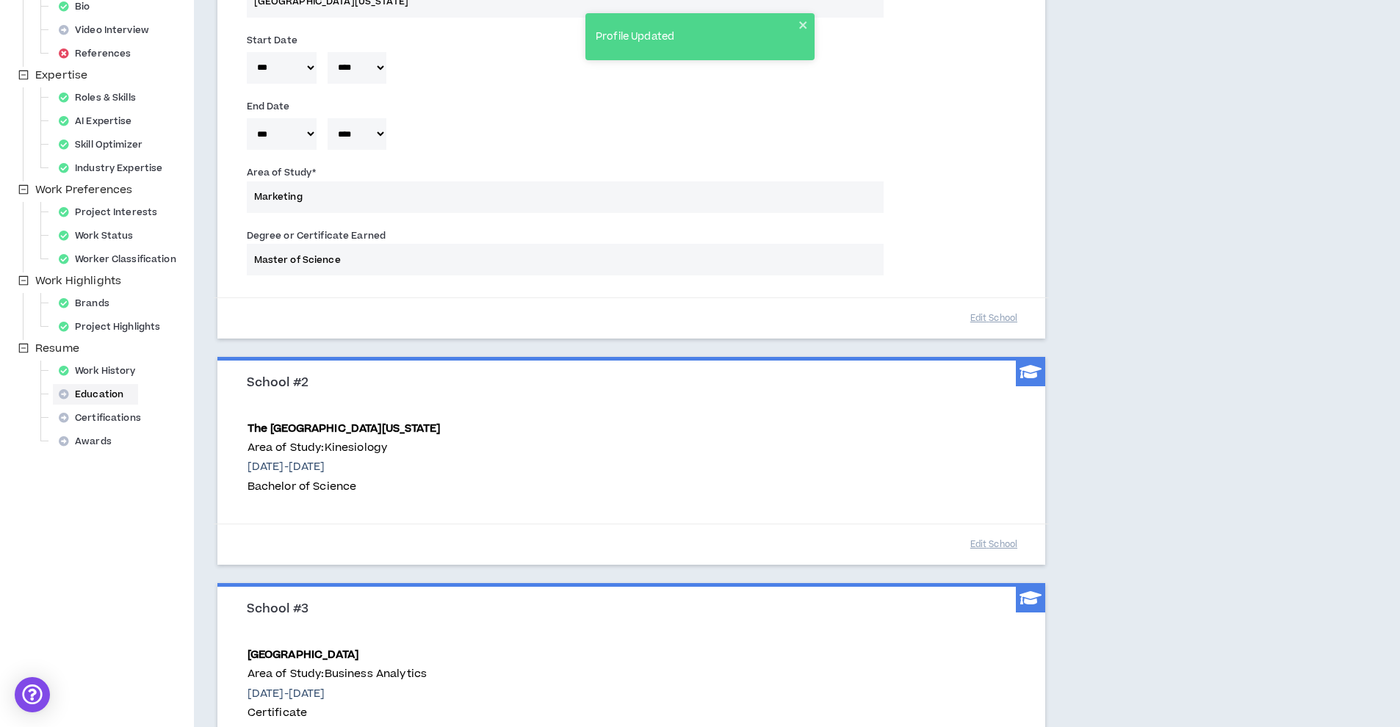
scroll to position [405, 0]
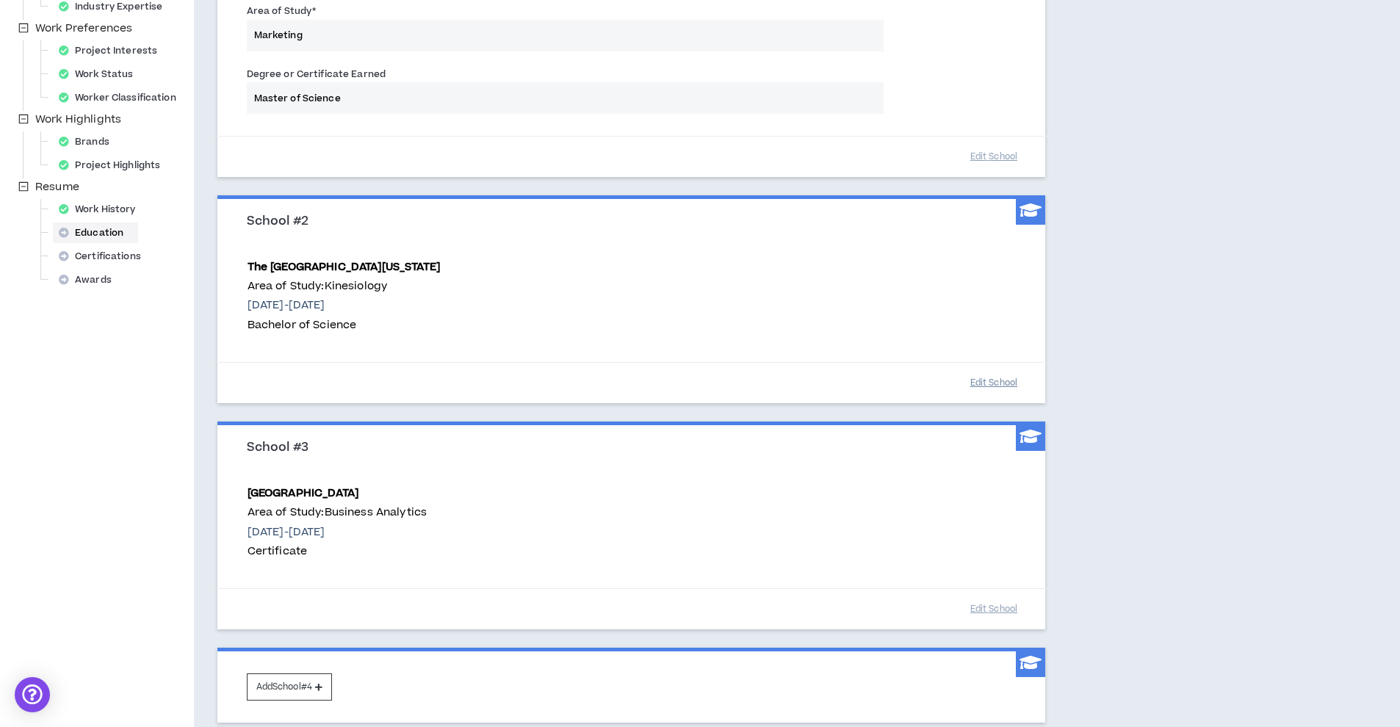
click at [1016, 372] on button "Edit School" at bounding box center [993, 383] width 73 height 26
select select "*"
select select "****"
select select "**"
select select "****"
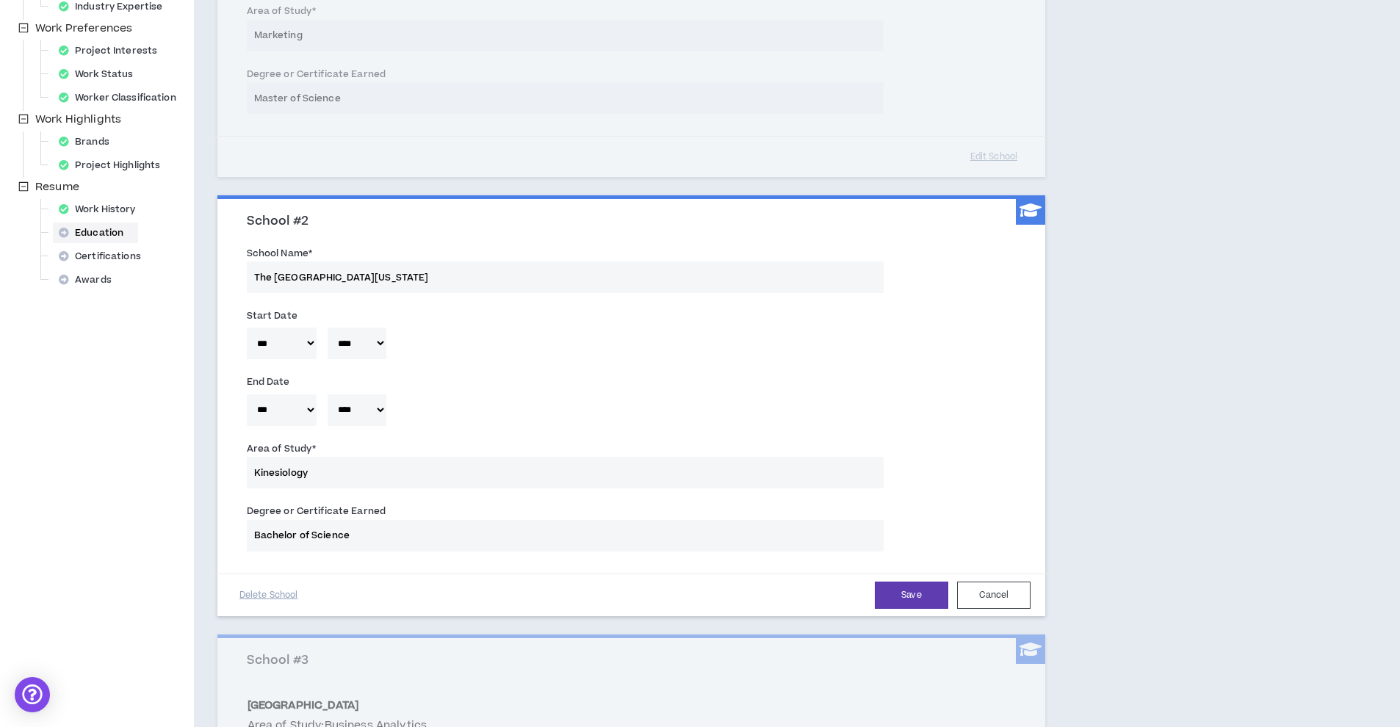
select select "**"
select select "*"
click at [928, 584] on button "Save" at bounding box center [911, 595] width 73 height 27
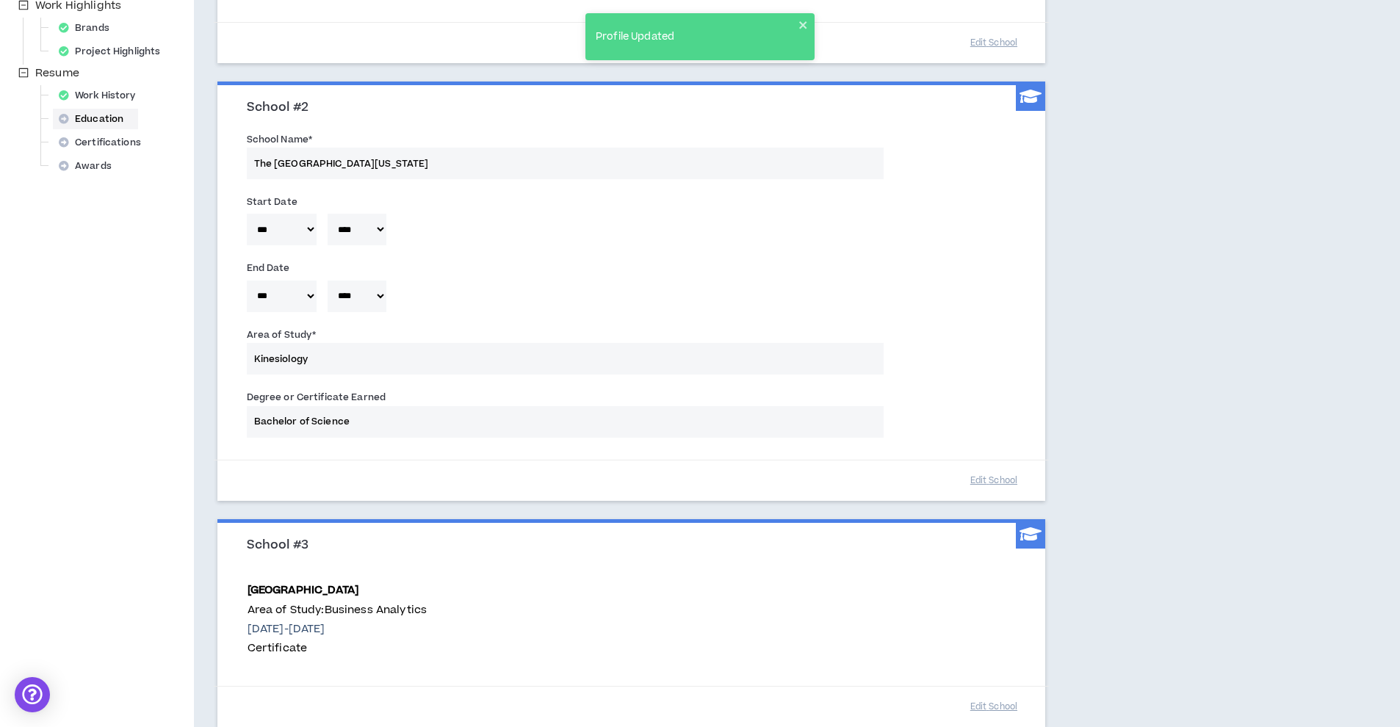
scroll to position [736, 0]
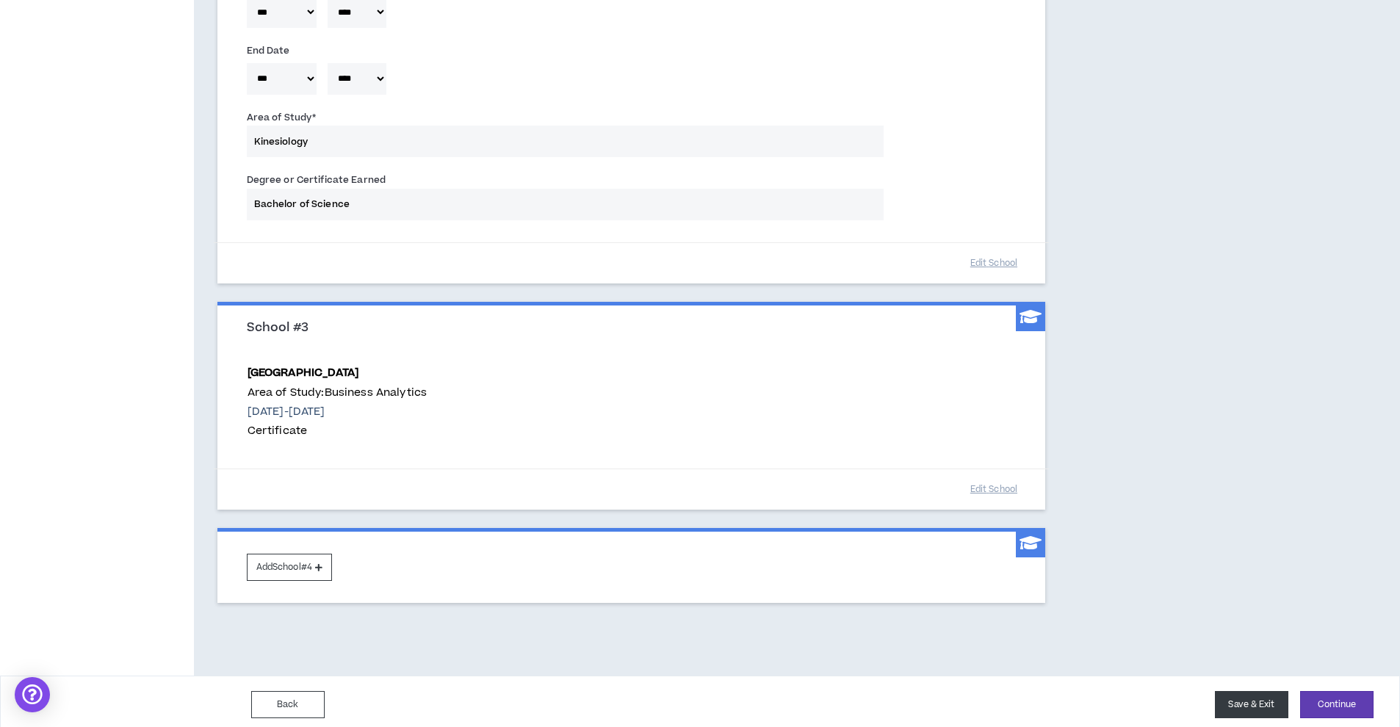
click at [1278, 695] on button "Save & Exit" at bounding box center [1250, 704] width 73 height 27
